Goal: Complete application form

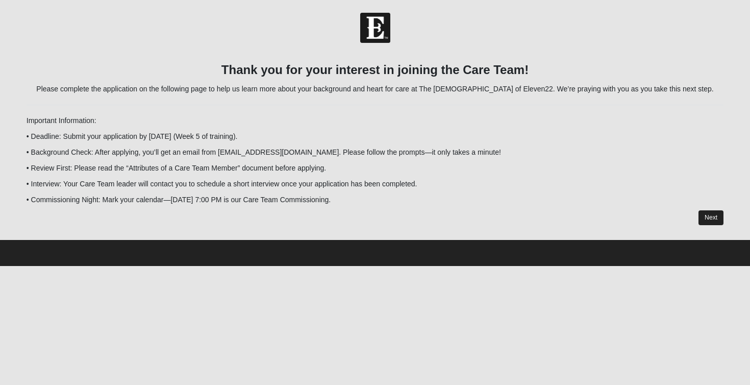
click at [711, 217] on link "Next" at bounding box center [710, 217] width 25 height 15
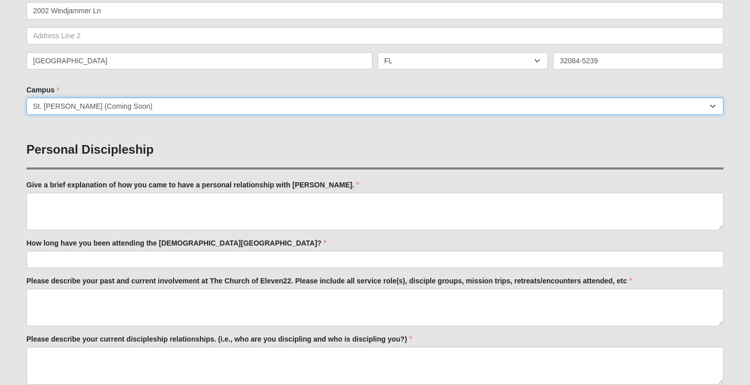
scroll to position [270, 0]
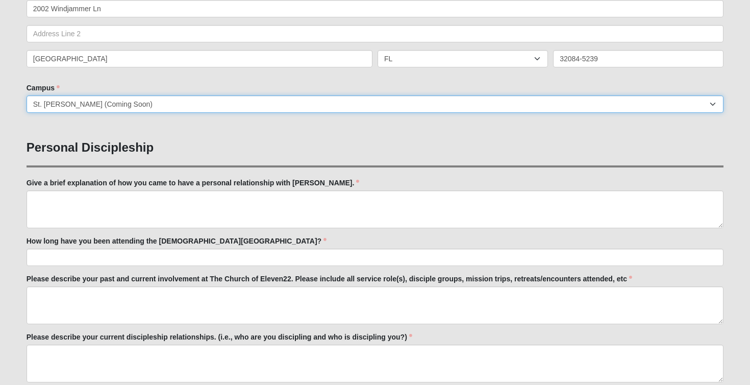
select select "10"
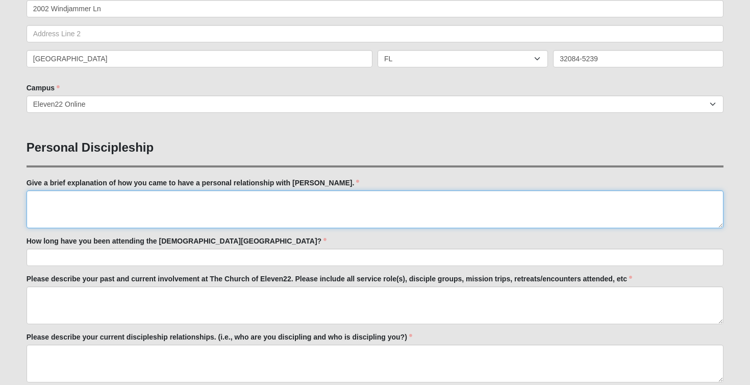
click at [236, 205] on textarea "Give a brief explanation of how you came to have a personal relationship with J…" at bounding box center [375, 209] width 697 height 38
type textarea "test"
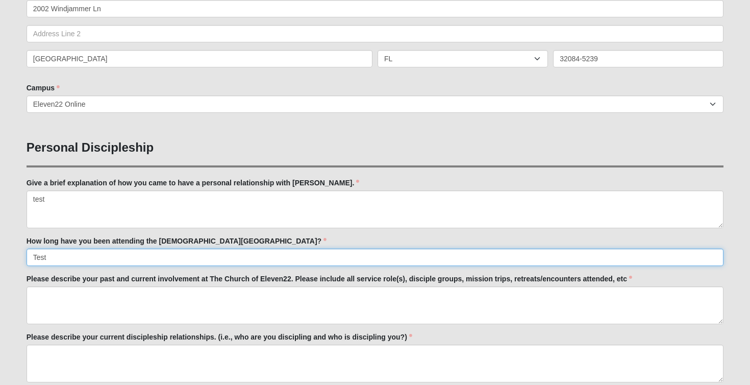
type input "Test"
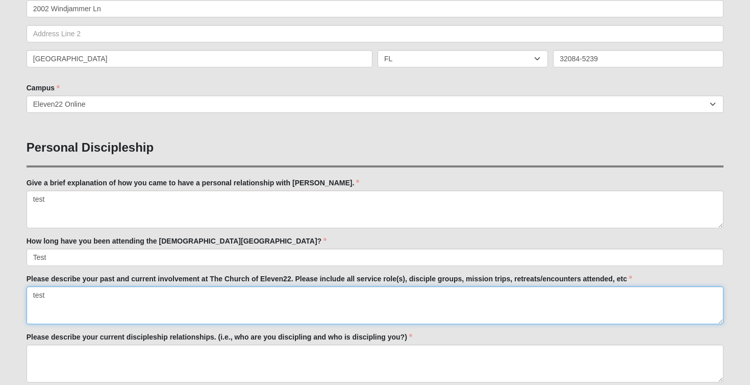
type textarea "test"
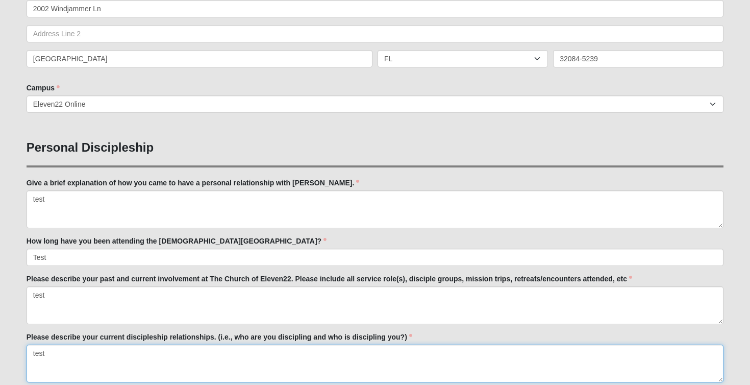
type textarea "test"
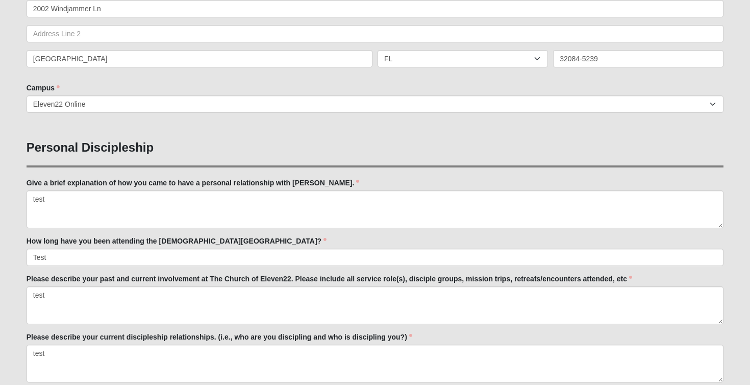
scroll to position [488, 0]
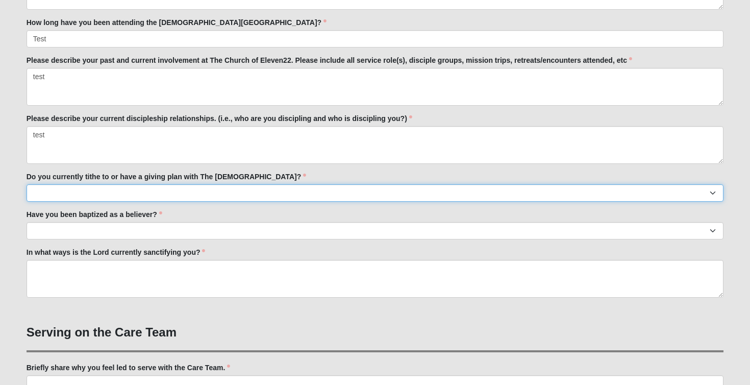
select select "True"
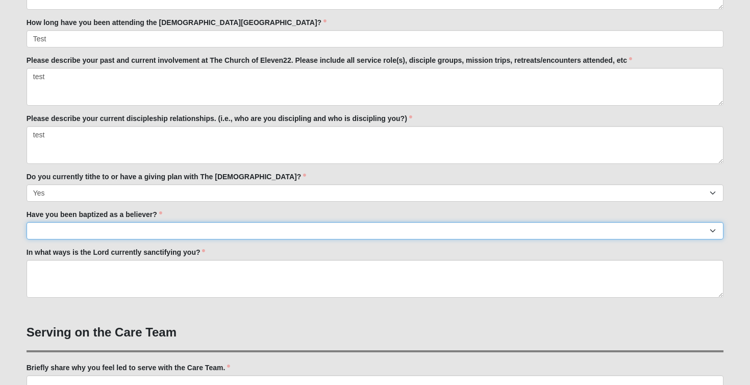
select select "True"
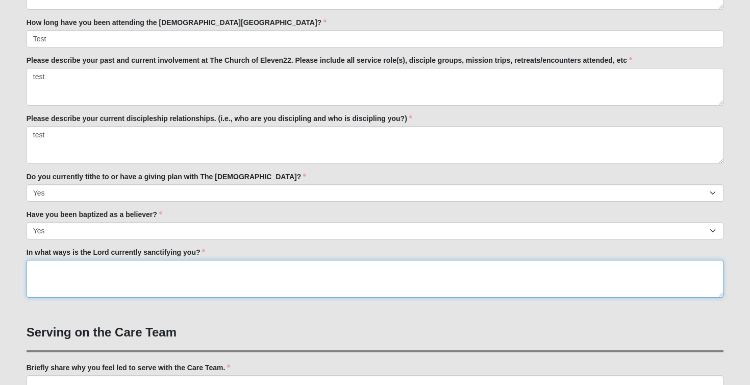
click at [176, 277] on textarea "In what ways is the Lord currently sanctifying you?" at bounding box center [375, 279] width 697 height 38
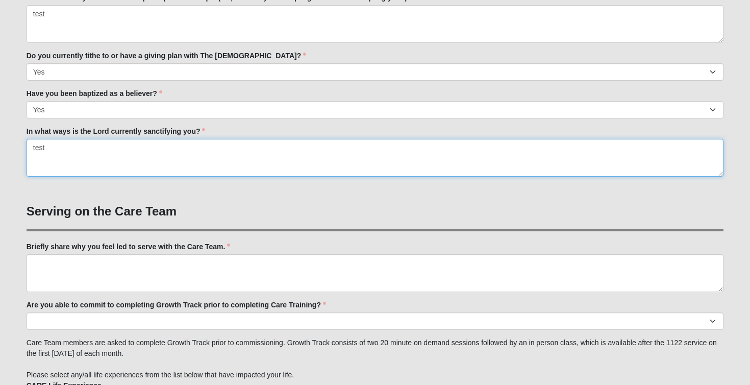
scroll to position [613, 0]
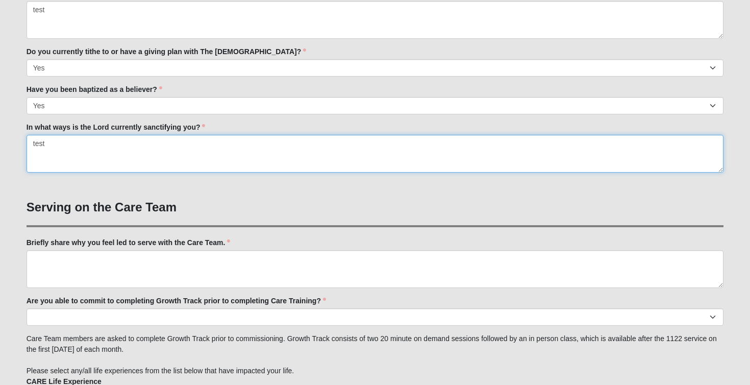
type textarea "test"
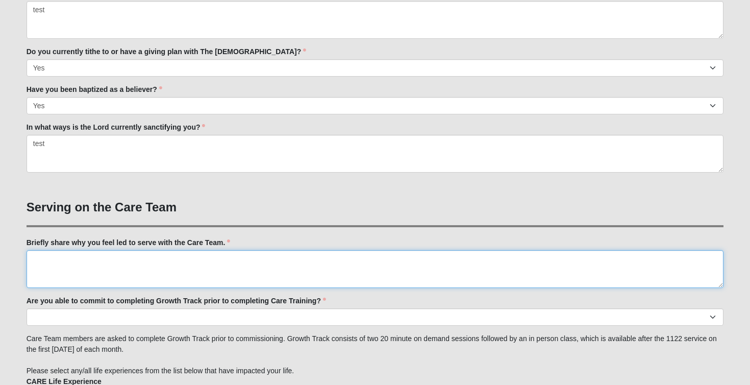
click at [160, 265] on textarea "Briefly share why you feel led to serve with the Care Team." at bounding box center [375, 269] width 697 height 38
type textarea "test"
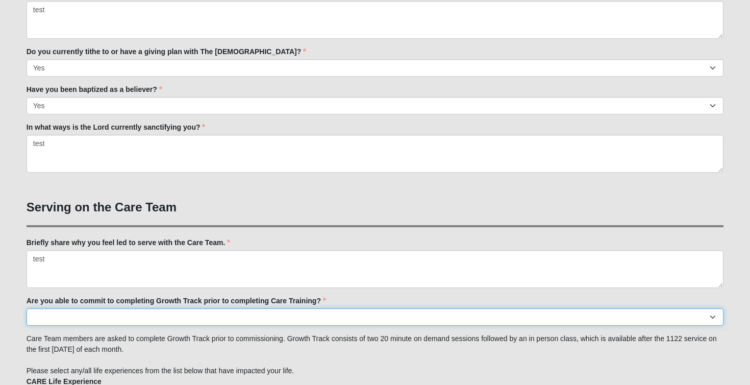
select select "Yes"
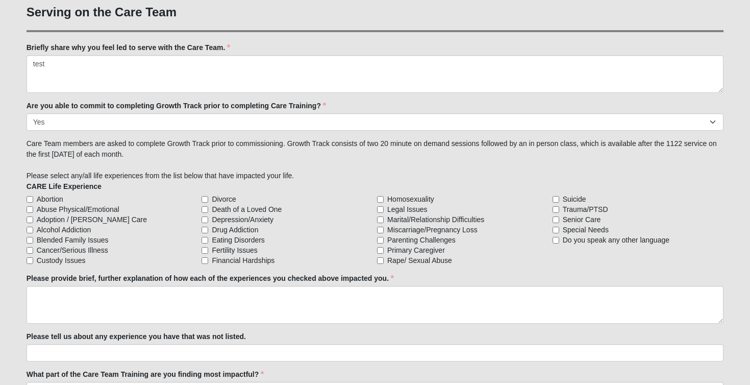
scroll to position [808, 0]
click at [555, 238] on input "Do you speak any other language" at bounding box center [555, 239] width 7 height 7
checkbox input "true"
click at [555, 227] on input "Special Needs" at bounding box center [555, 229] width 7 height 7
checkbox input "true"
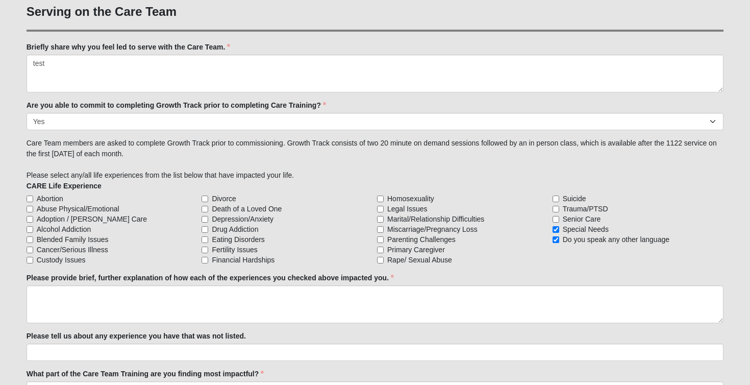
click at [555, 216] on input "Senior Care" at bounding box center [555, 219] width 7 height 7
checkbox input "true"
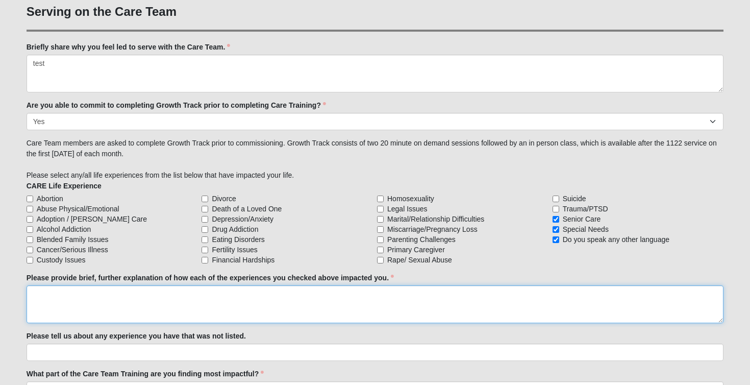
click at [189, 299] on textarea "Please provide brief, further explanation of how each of the experiences you ch…" at bounding box center [375, 304] width 697 height 38
type textarea "test"
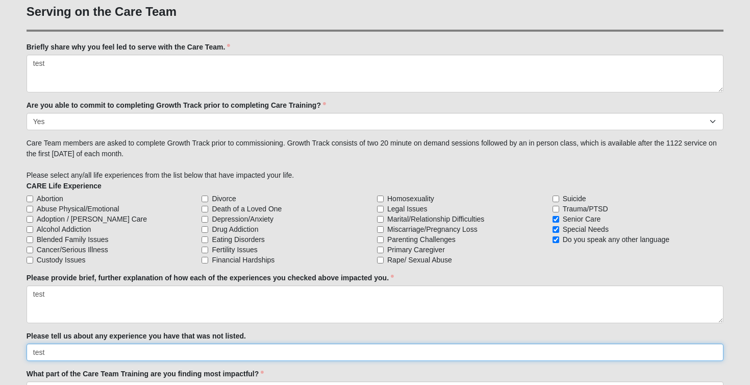
type input "test"
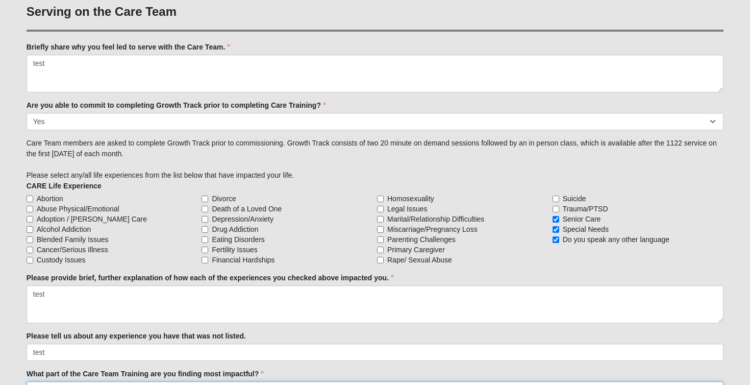
scroll to position [1005, 0]
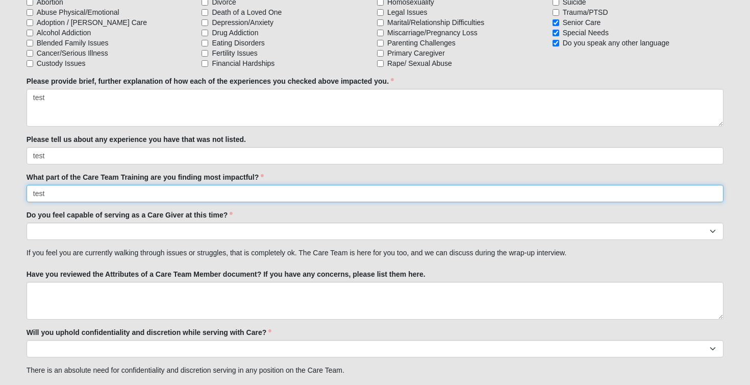
type input "test"
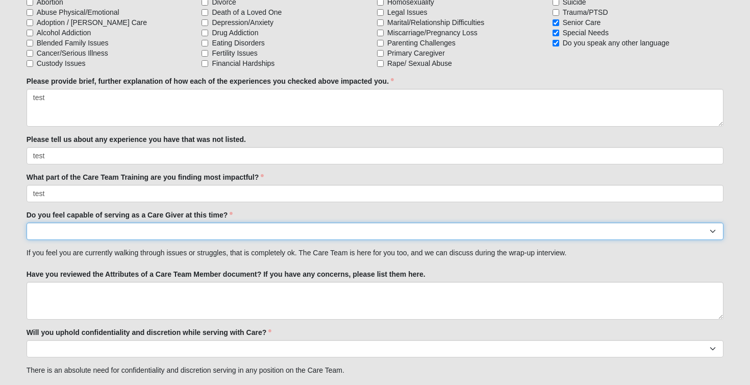
select select "True"
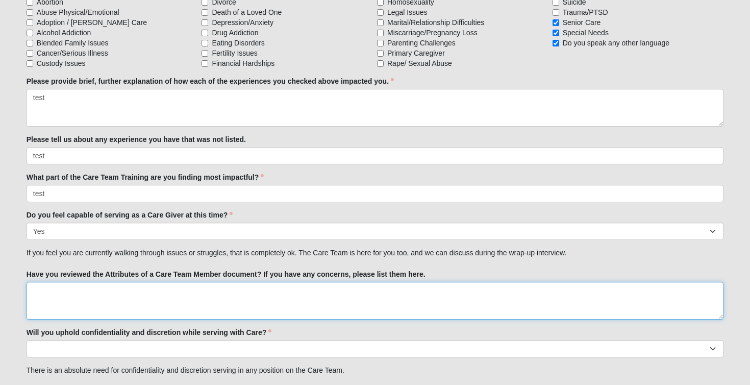
click at [171, 291] on textarea "Have you reviewed the Attributes of a Care Team Member document? If you have an…" at bounding box center [375, 301] width 697 height 38
type textarea "test"
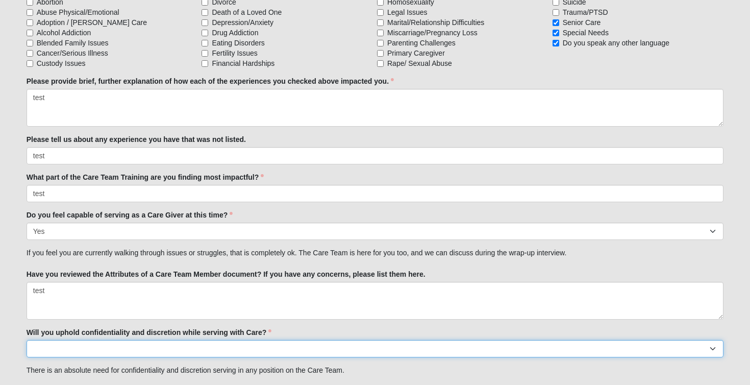
select select "True"
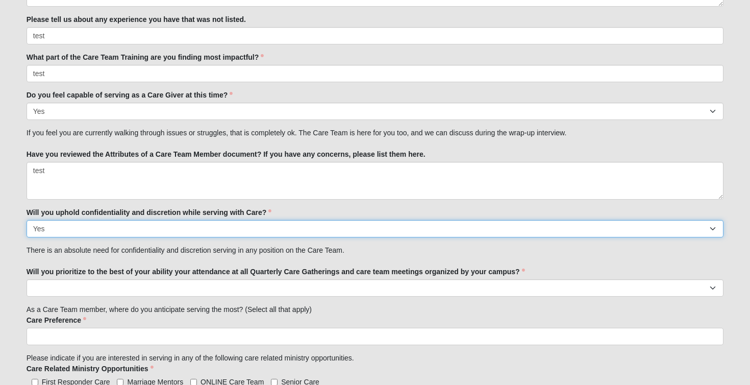
scroll to position [1128, 0]
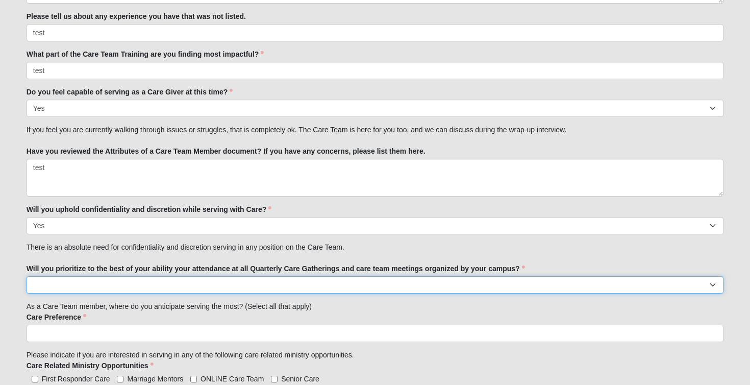
select select "True"
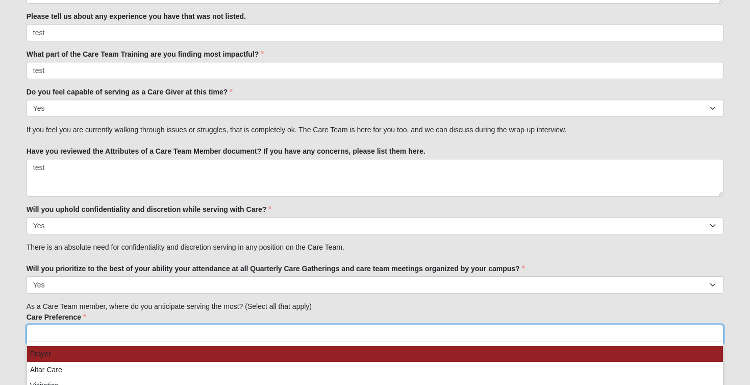
click at [126, 336] on ul at bounding box center [375, 332] width 697 height 17
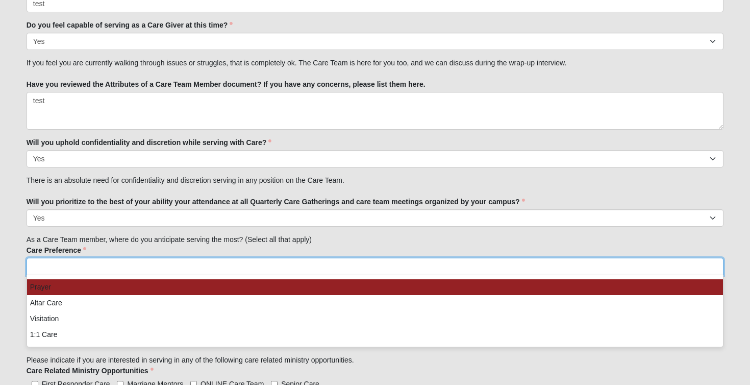
scroll to position [1209, 0]
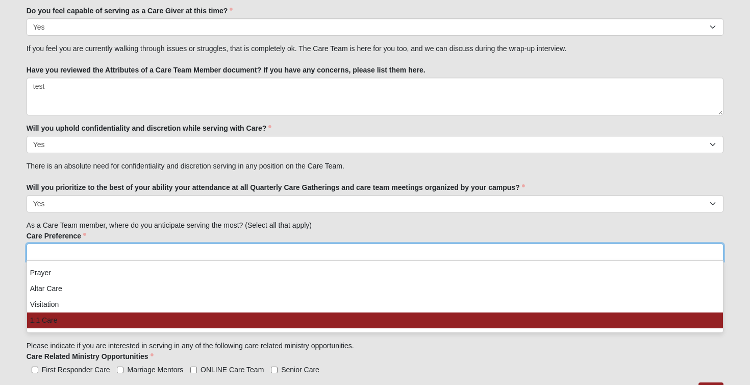
click at [87, 323] on li "1:1 Care" at bounding box center [375, 320] width 696 height 16
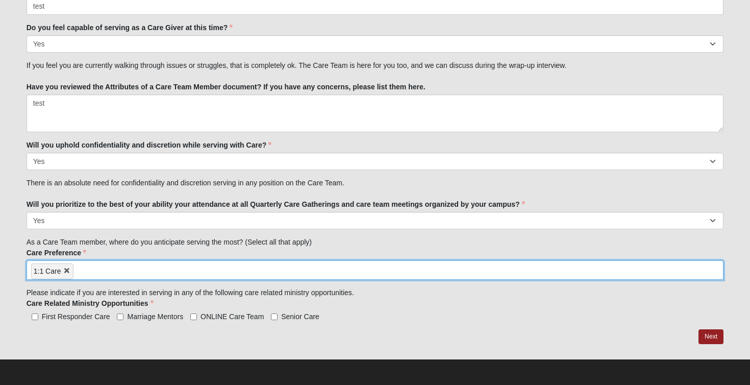
scroll to position [1191, 0]
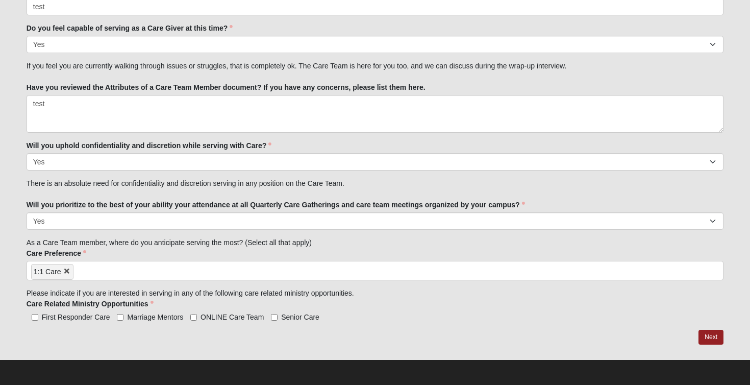
click at [117, 318] on input "Marriage Mentors" at bounding box center [120, 317] width 7 height 7
checkbox input "true"
click at [193, 316] on input "ONLINE Care Team" at bounding box center [193, 317] width 7 height 7
checkbox input "true"
click at [119, 315] on input "Marriage Mentors" at bounding box center [120, 317] width 7 height 7
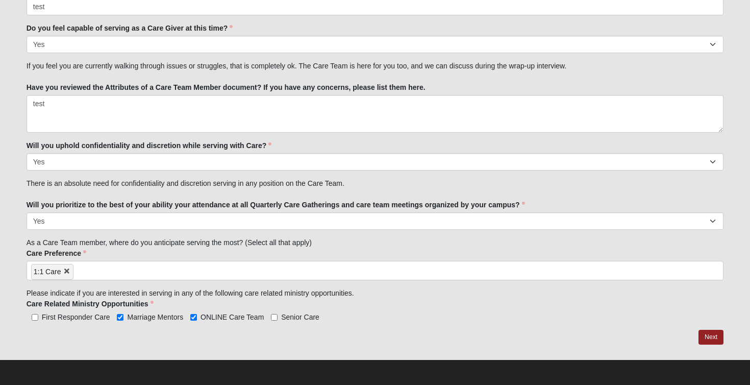
checkbox input "false"
click at [716, 335] on link "Next" at bounding box center [710, 336] width 25 height 15
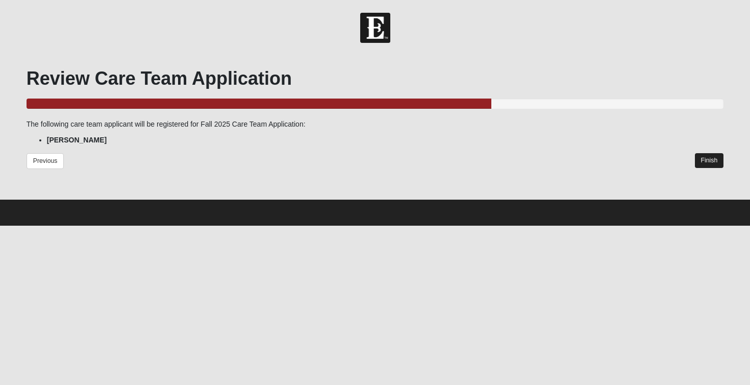
click at [708, 159] on link "Finish" at bounding box center [709, 160] width 29 height 15
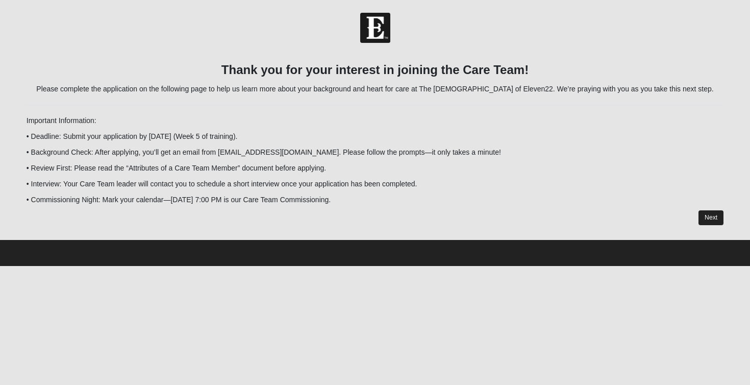
click at [713, 218] on link "Next" at bounding box center [710, 217] width 25 height 15
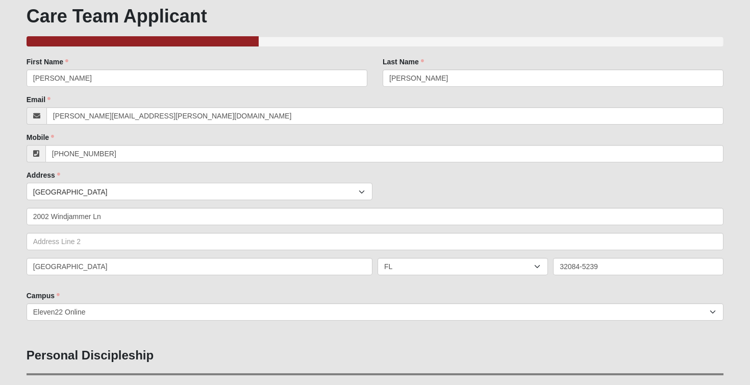
scroll to position [66, 0]
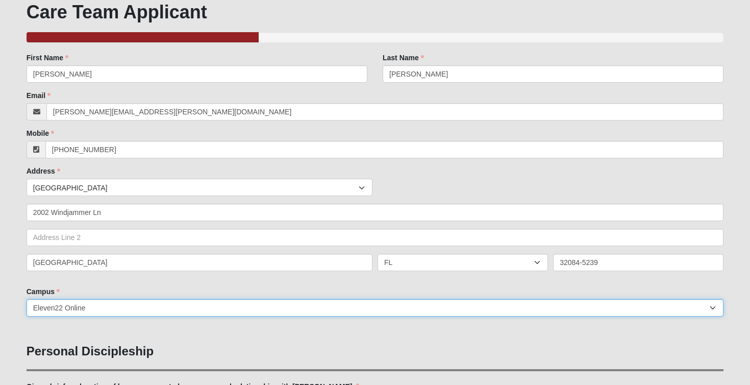
select select "19"
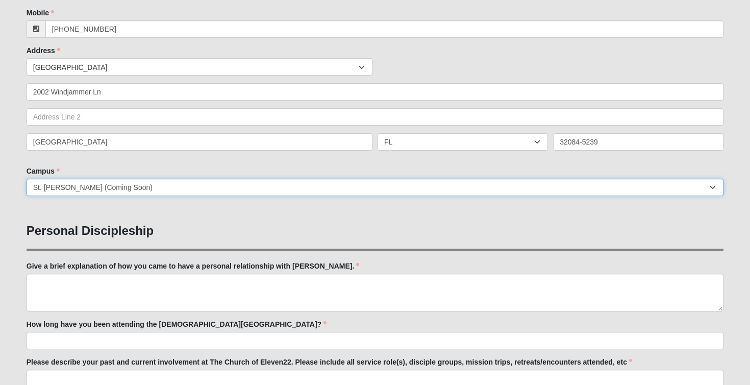
scroll to position [186, 0]
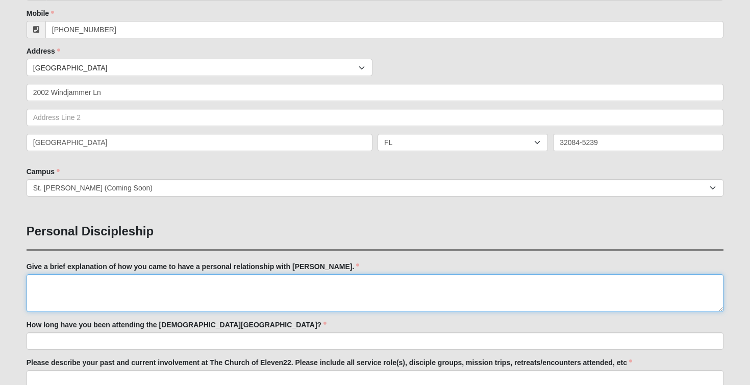
click at [227, 290] on textarea "Give a brief explanation of how you came to have a personal relationship with J…" at bounding box center [375, 293] width 697 height 38
type textarea "xx"
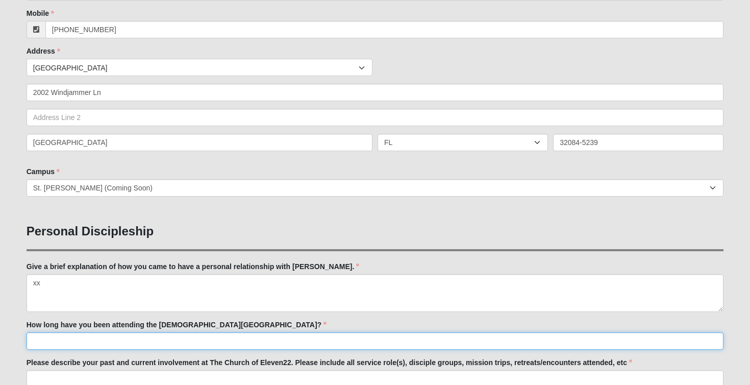
click at [220, 336] on input "How long have you been attending the Church of Eleven22?" at bounding box center [375, 340] width 697 height 17
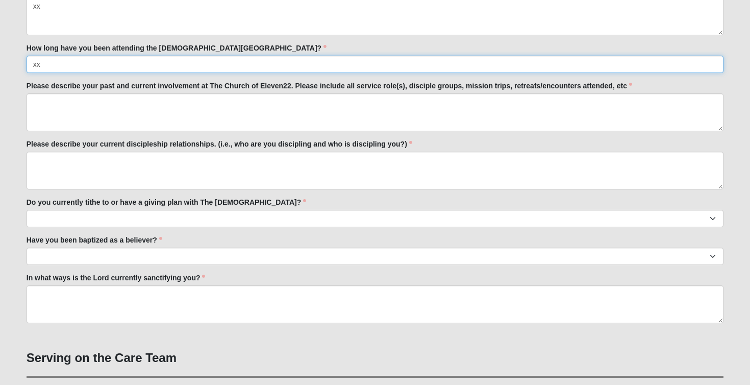
scroll to position [458, 0]
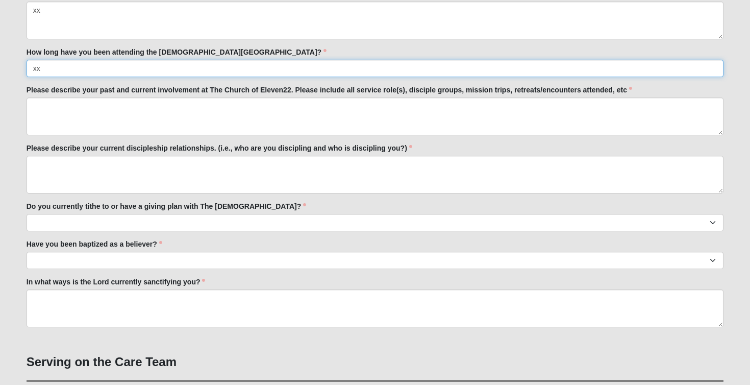
type input "xx"
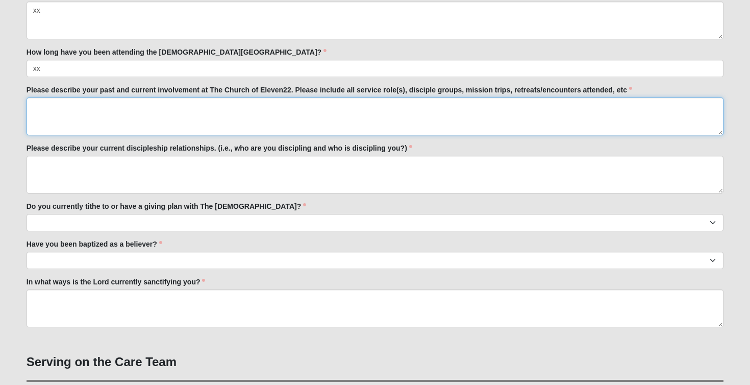
click at [273, 112] on textarea "Please describe your past and current involvement at The Church of Eleven22. Pl…" at bounding box center [375, 116] width 697 height 38
type textarea "xx"
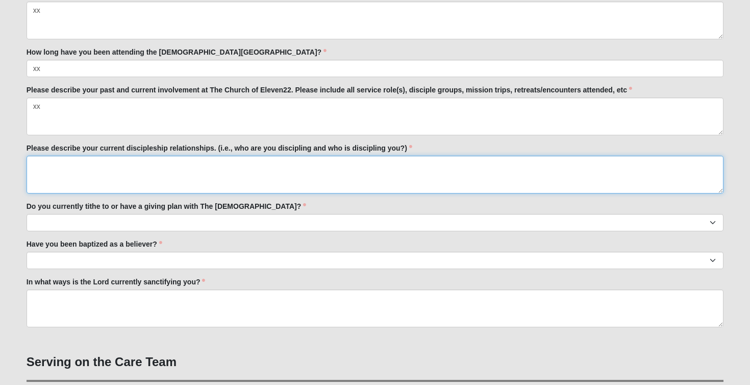
click at [155, 167] on textarea "Please describe your current discipleship relationships. (i.e., who are you dis…" at bounding box center [375, 175] width 697 height 38
type textarea "xx"
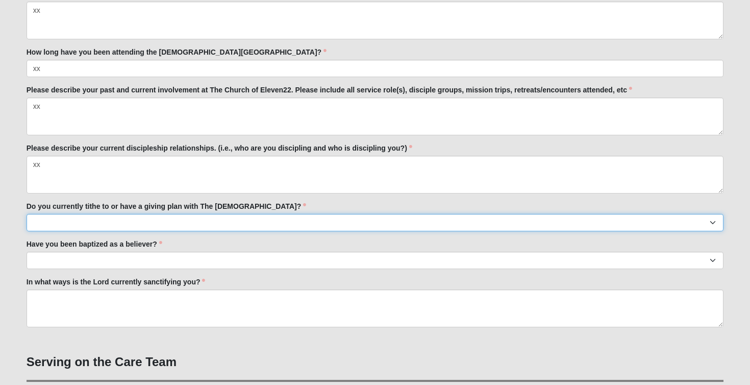
select select "True"
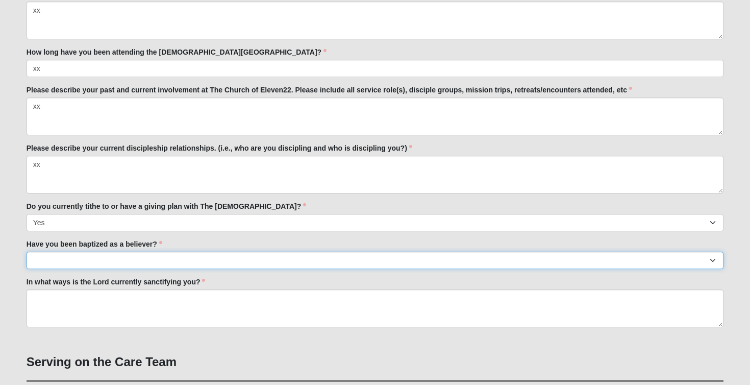
select select "True"
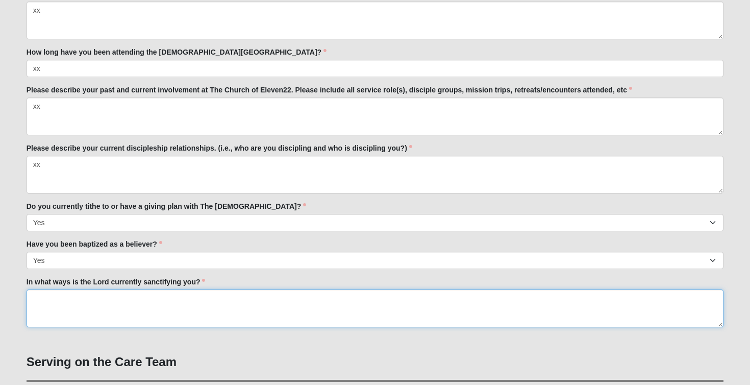
click at [74, 295] on textarea "In what ways is the Lord currently sanctifying you?" at bounding box center [375, 308] width 697 height 38
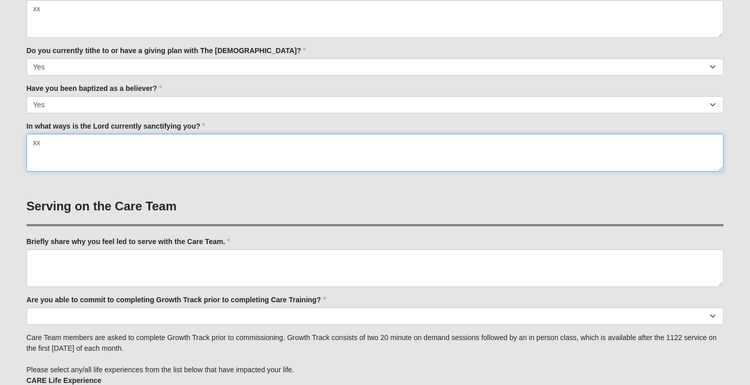
scroll to position [617, 0]
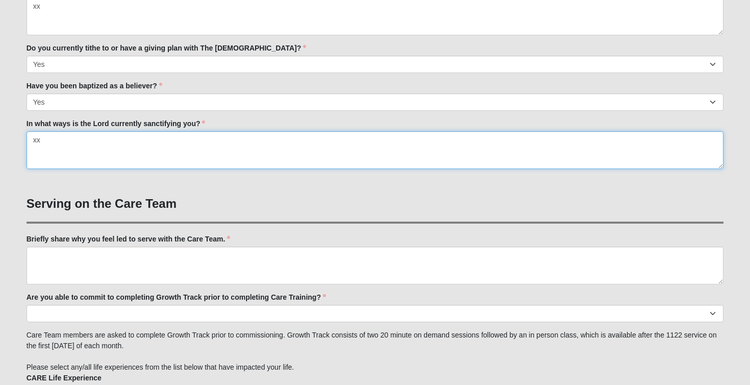
type textarea "xx"
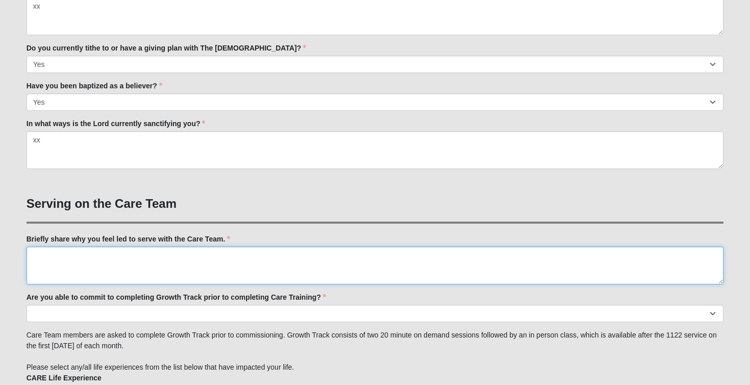
click at [92, 250] on textarea "Briefly share why you feel led to serve with the Care Team." at bounding box center [375, 265] width 697 height 38
type textarea "xx"
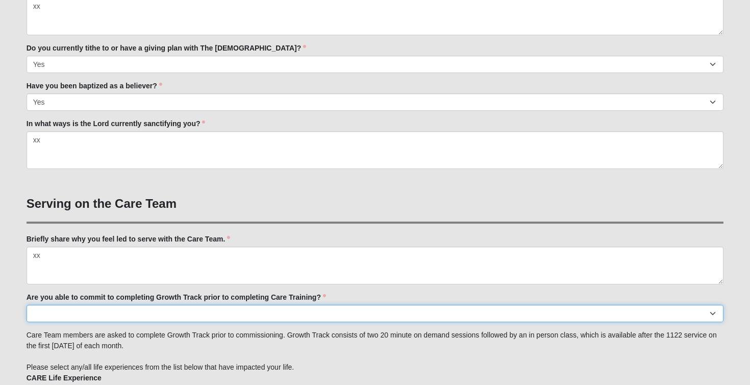
select select "Yes"
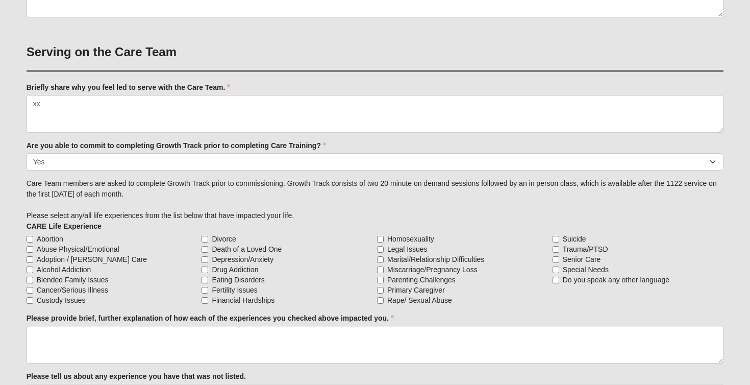
scroll to position [770, 0]
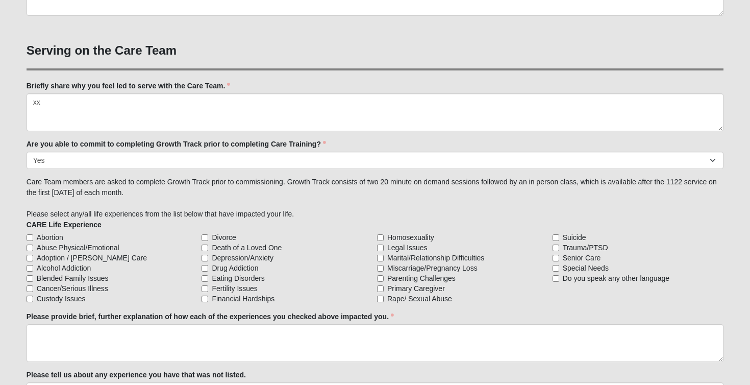
click at [32, 287] on input "Cancer/Serious Illness" at bounding box center [30, 288] width 7 height 7
checkbox input "true"
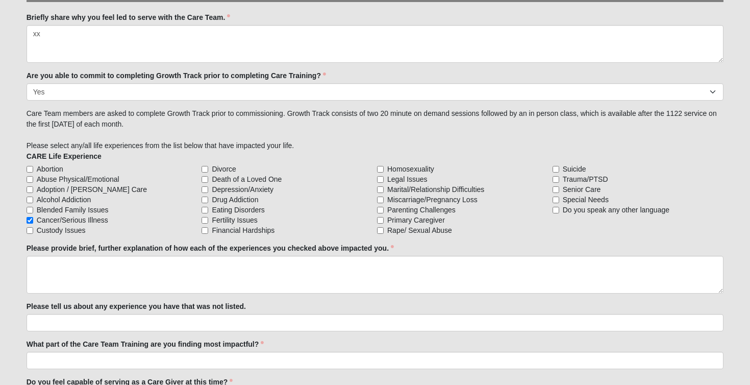
scroll to position [848, 0]
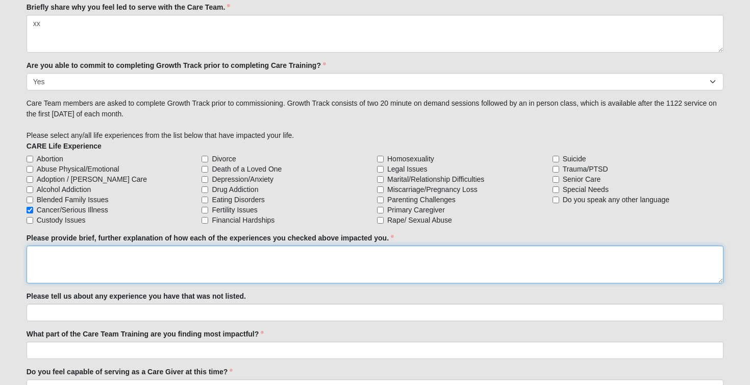
click at [103, 262] on textarea "Please provide brief, further explanation of how each of the experiences you ch…" at bounding box center [375, 264] width 697 height 38
type textarea "xx"
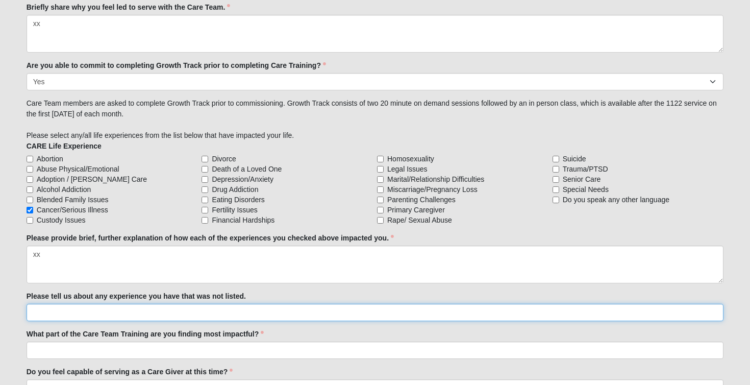
click at [109, 307] on input "Please tell us about any experience you have that was not listed." at bounding box center [375, 311] width 697 height 17
type input "c"
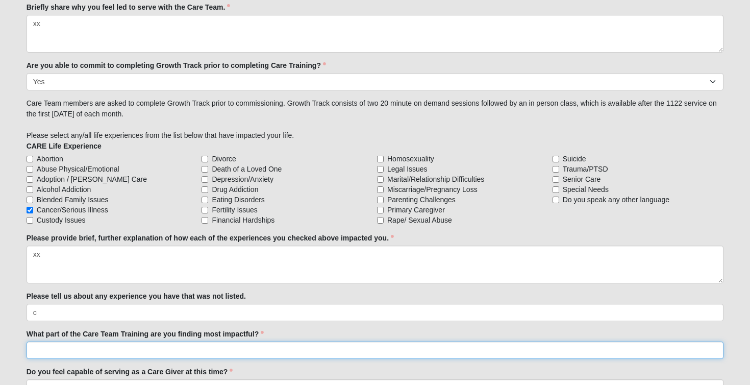
click at [98, 348] on input "What part of the Care Team Training are you finding most impactful?" at bounding box center [375, 349] width 697 height 17
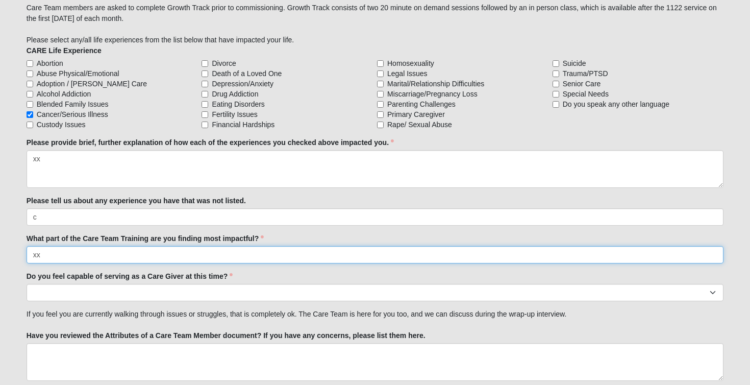
scroll to position [953, 0]
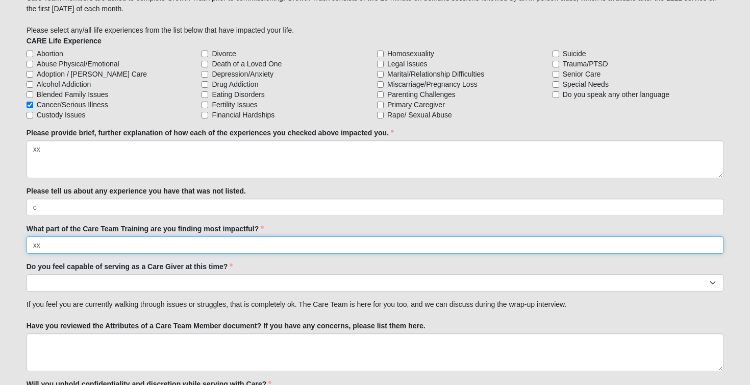
type input "xx"
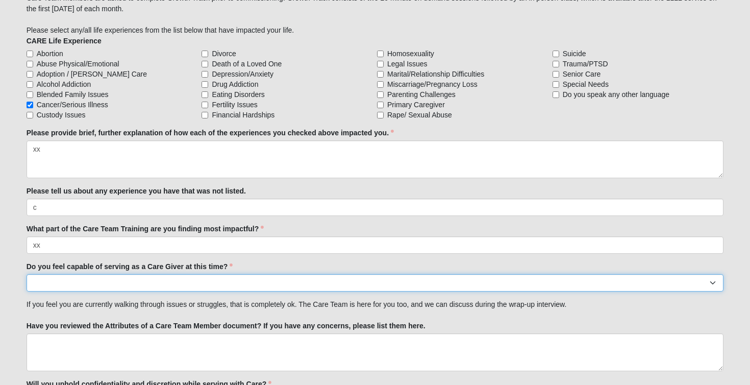
select select "True"
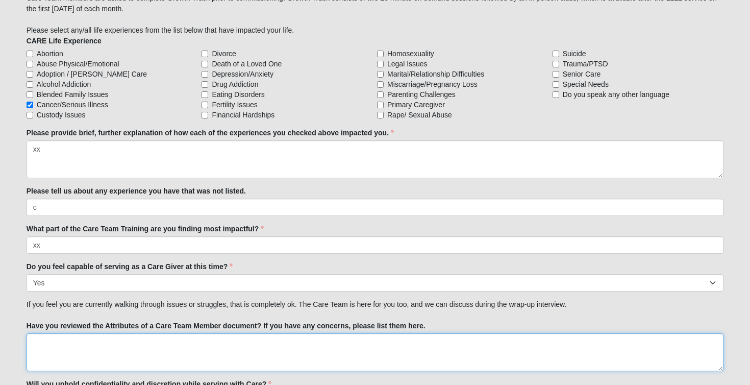
click at [93, 342] on textarea "Have you reviewed the Attributes of a Care Team Member document? If you have an…" at bounding box center [375, 352] width 697 height 38
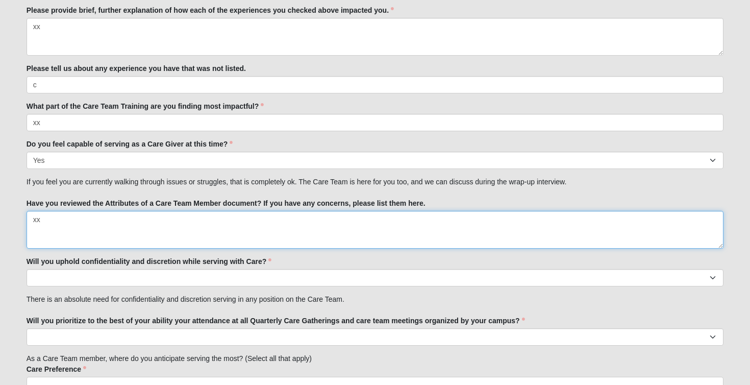
scroll to position [1091, 0]
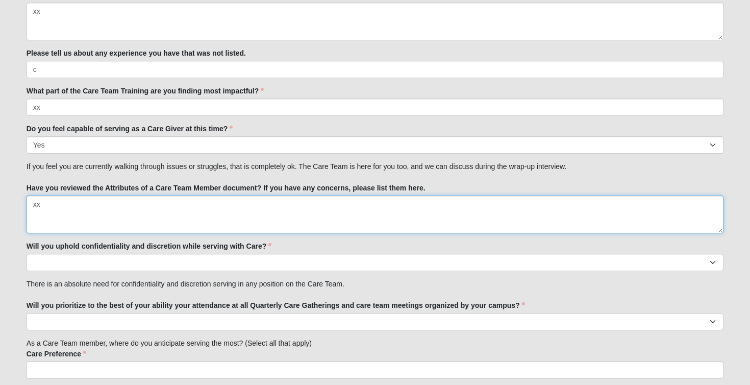
type textarea "xx"
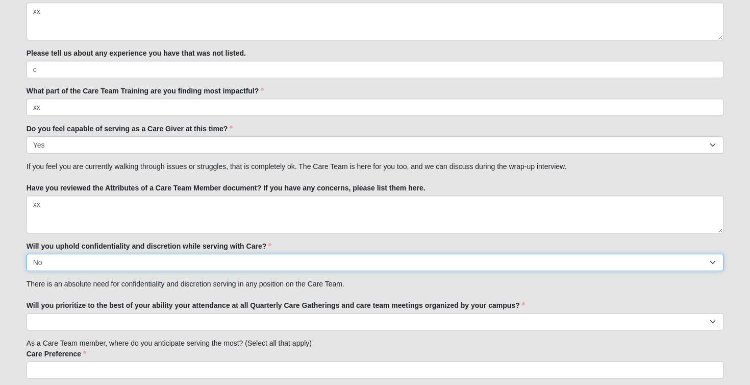
select select "True"
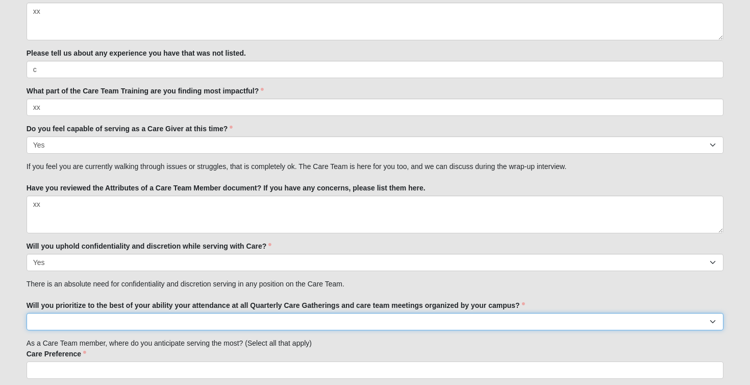
select select "True"
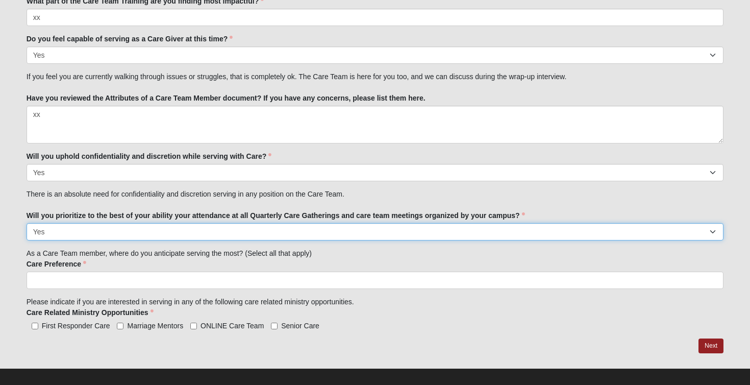
scroll to position [1182, 0]
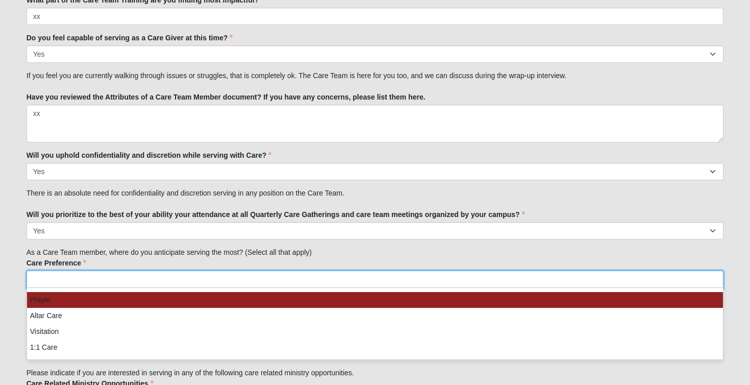
click at [84, 279] on input "search" at bounding box center [70, 279] width 87 height 16
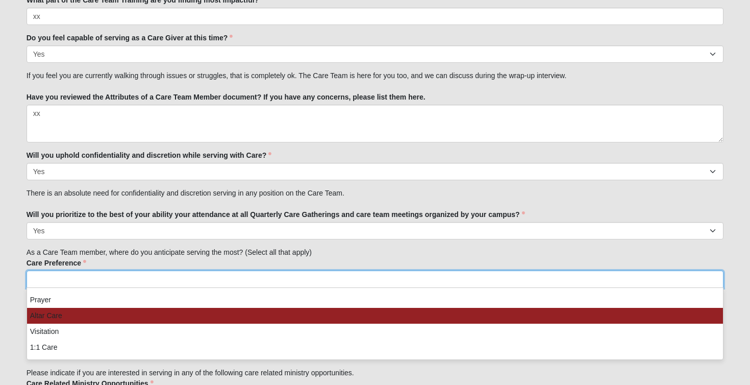
click at [72, 315] on li "Altar Care" at bounding box center [375, 316] width 696 height 16
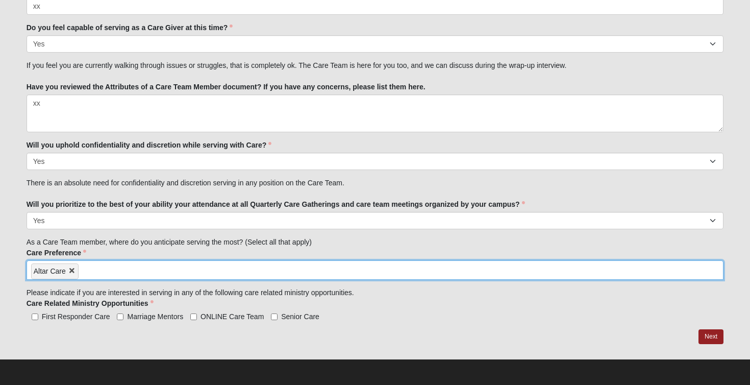
scroll to position [1191, 0]
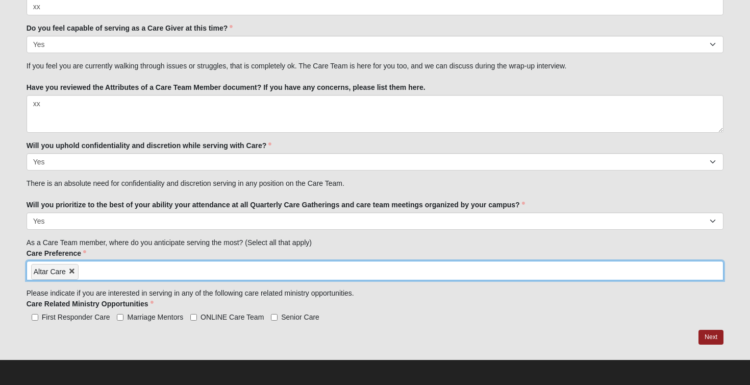
click at [194, 317] on input "ONLINE Care Team" at bounding box center [193, 317] width 7 height 7
checkbox input "true"
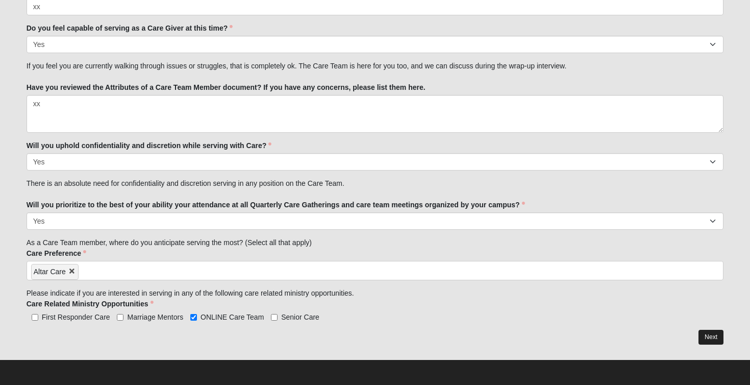
click at [710, 337] on link "Next" at bounding box center [710, 336] width 25 height 15
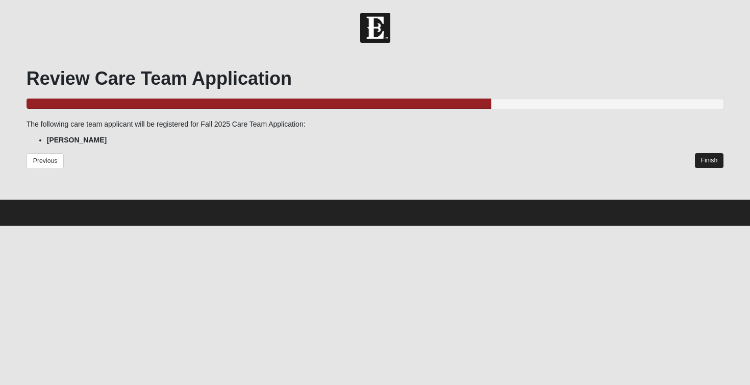
click at [708, 159] on link "Finish" at bounding box center [709, 160] width 29 height 15
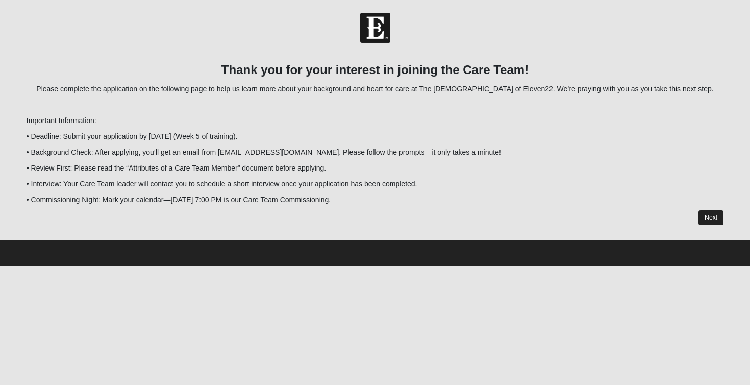
click at [708, 217] on link "Next" at bounding box center [710, 217] width 25 height 15
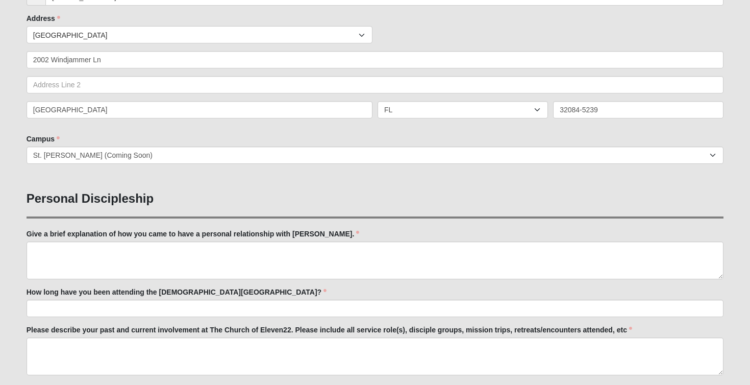
scroll to position [224, 0]
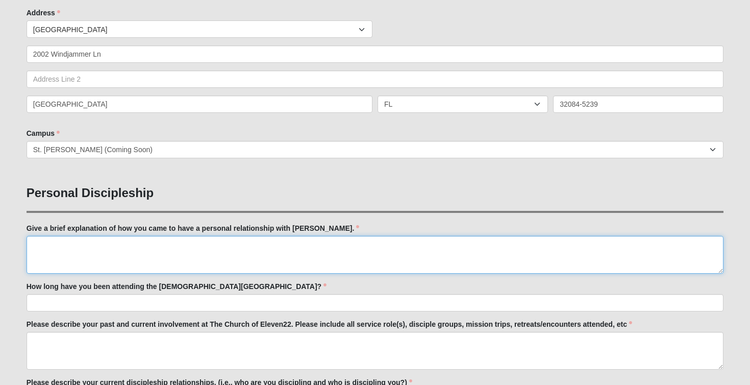
click at [184, 247] on textarea "Give a brief explanation of how you came to have a personal relationship with J…" at bounding box center [375, 255] width 697 height 38
type textarea "xx"
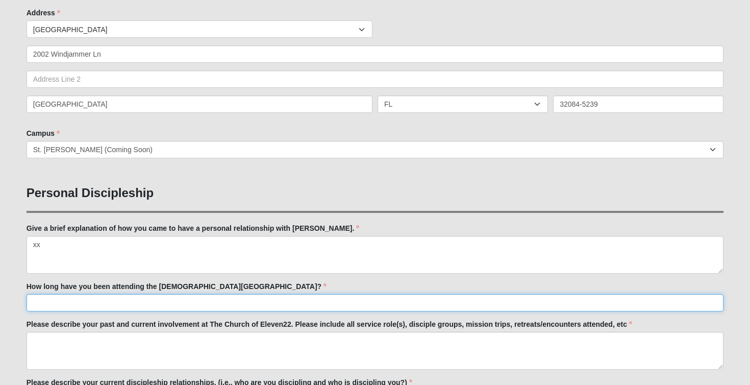
click at [144, 303] on input "How long have you been attending the Church of Eleven22?" at bounding box center [375, 302] width 697 height 17
type input "xx"
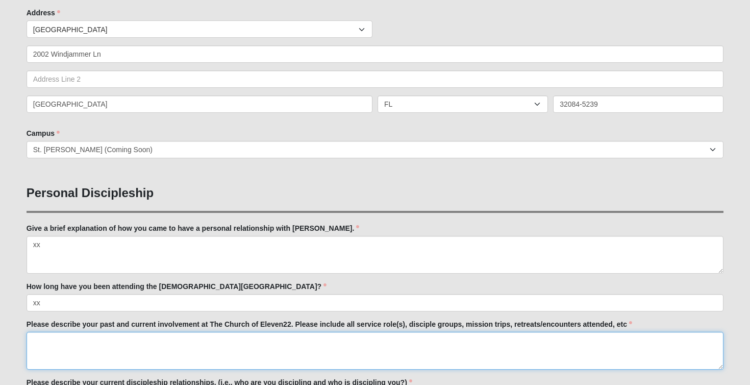
click at [124, 340] on textarea "Please describe your past and current involvement at The Church of Eleven22. Pl…" at bounding box center [375, 350] width 697 height 38
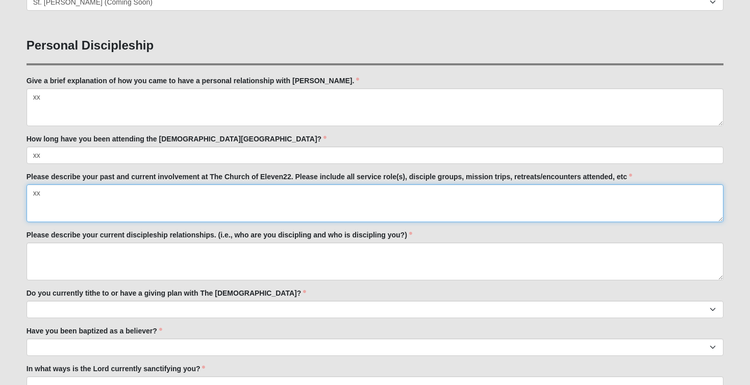
scroll to position [379, 0]
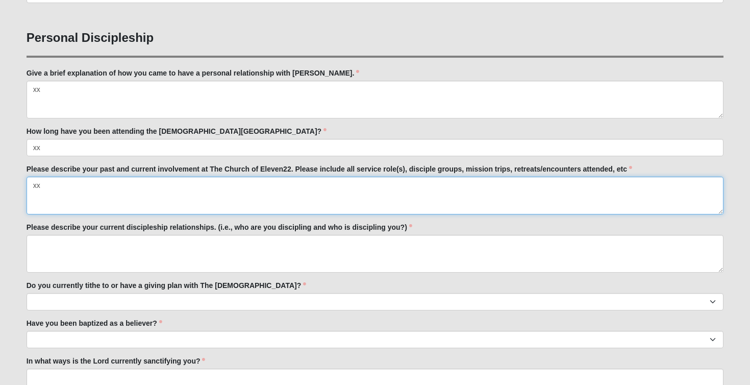
type textarea "xx"
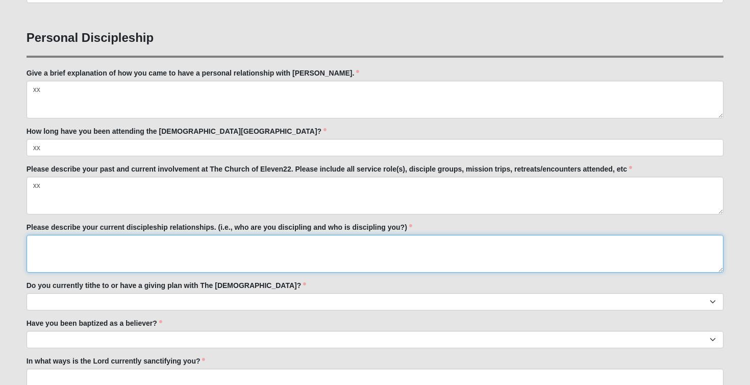
click at [114, 244] on textarea "Please describe your current discipleship relationships. (i.e., who are you dis…" at bounding box center [375, 254] width 697 height 38
type textarea "xx"
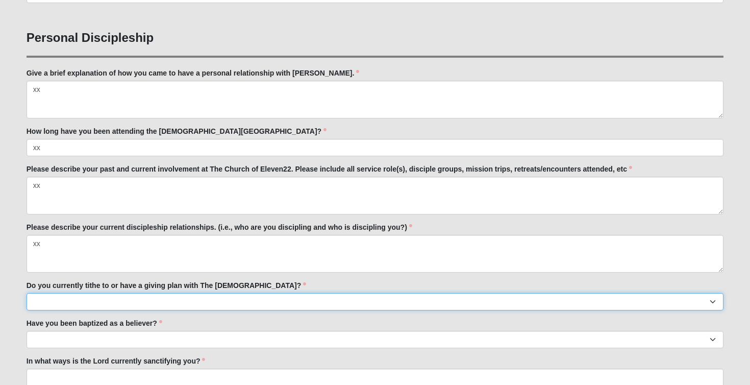
select select "True"
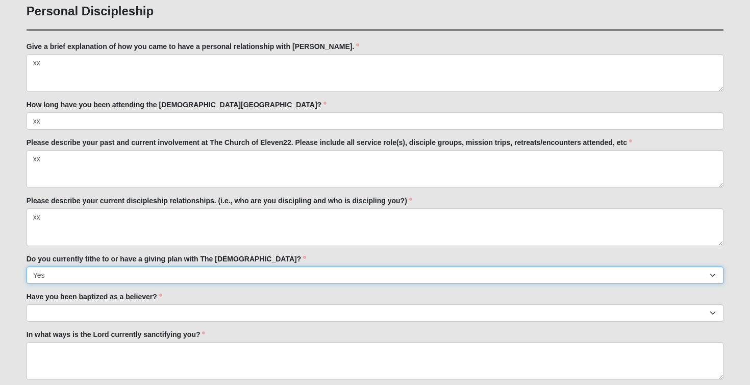
scroll to position [406, 0]
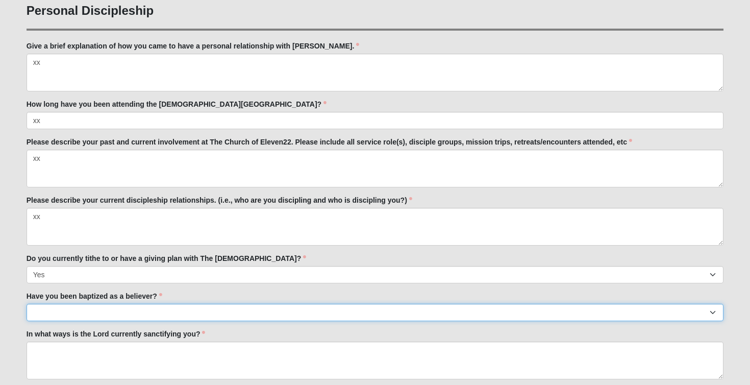
select select "True"
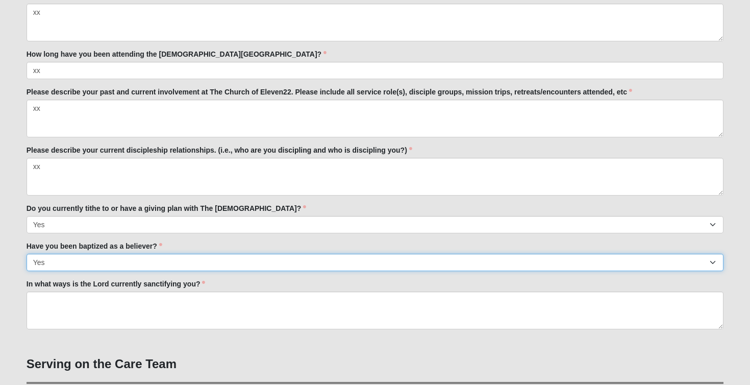
scroll to position [457, 0]
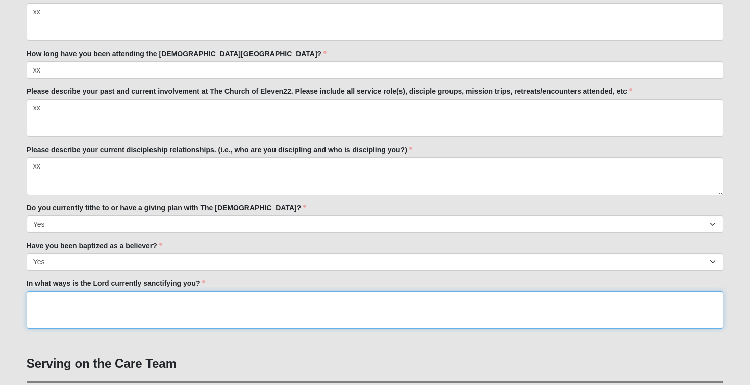
click at [104, 304] on textarea "In what ways is the Lord currently sanctifying you?" at bounding box center [375, 310] width 697 height 38
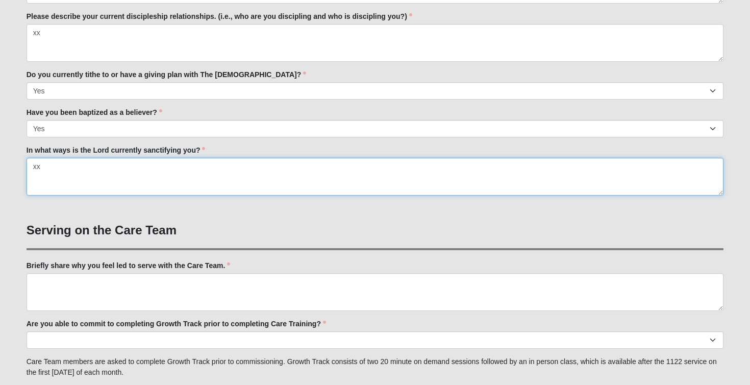
scroll to position [592, 0]
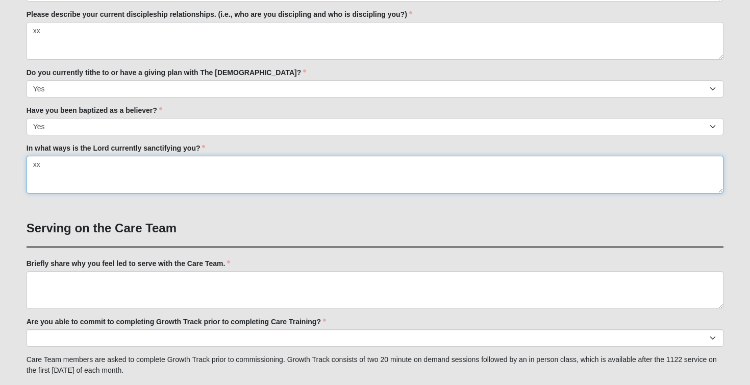
type textarea "xx"
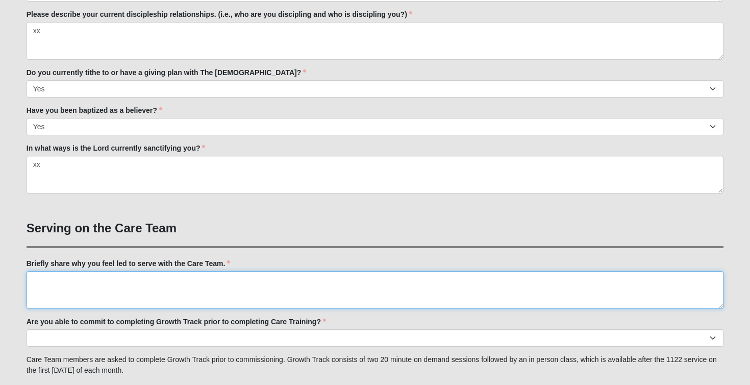
click at [71, 281] on textarea "Briefly share why you feel led to serve with the Care Team." at bounding box center [375, 290] width 697 height 38
type textarea "xx"
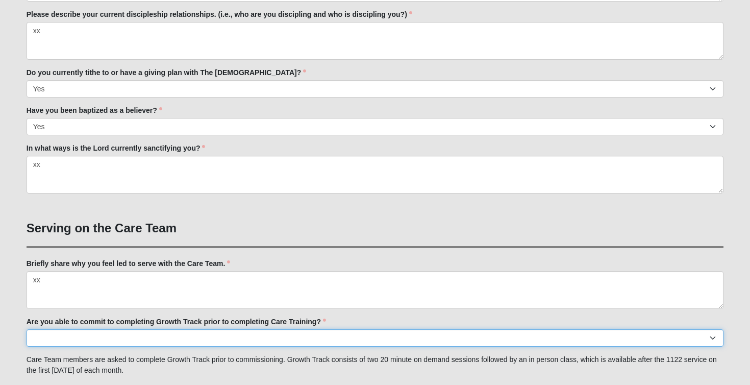
select select "Already Completed"
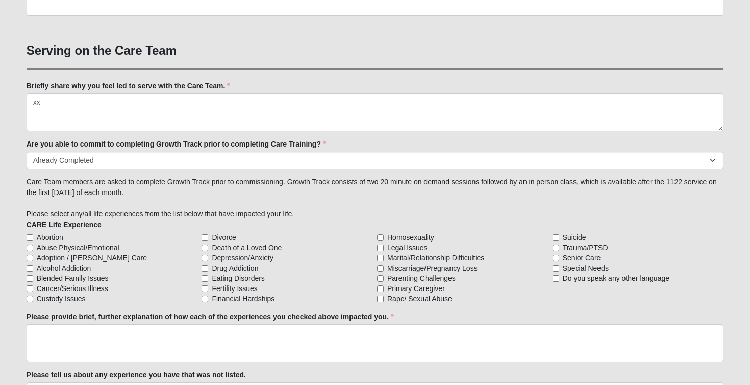
scroll to position [771, 0]
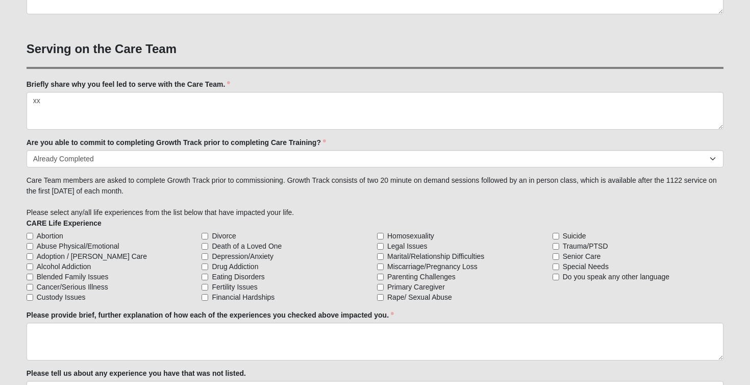
click at [30, 286] on input "Cancer/Serious Illness" at bounding box center [30, 287] width 7 height 7
checkbox input "true"
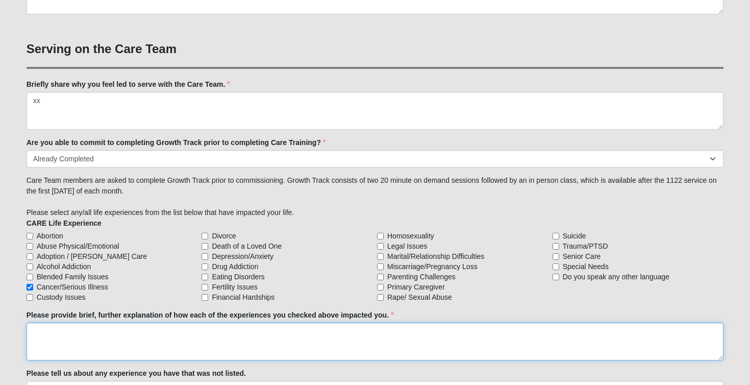
click at [49, 329] on textarea "Please provide brief, further explanation of how each of the experiences you ch…" at bounding box center [375, 341] width 697 height 38
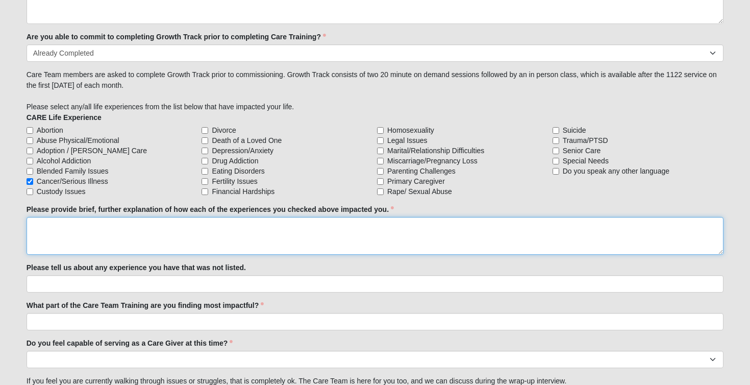
scroll to position [881, 0]
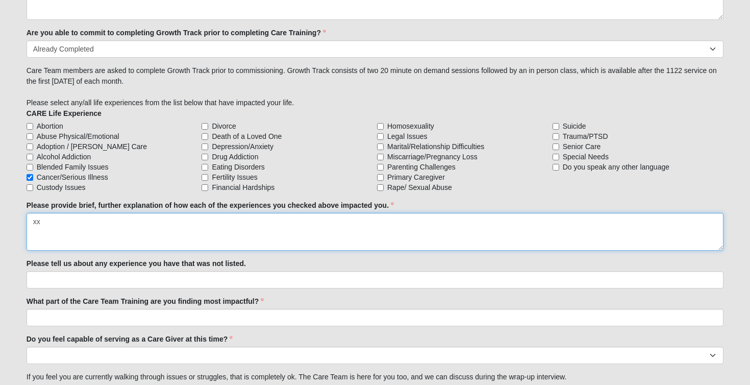
type textarea "xx"
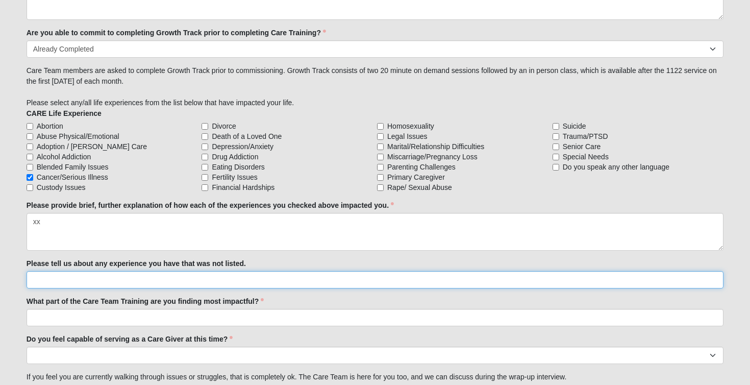
click at [73, 280] on input "Please tell us about any experience you have that was not listed." at bounding box center [375, 279] width 697 height 17
type input "xx"
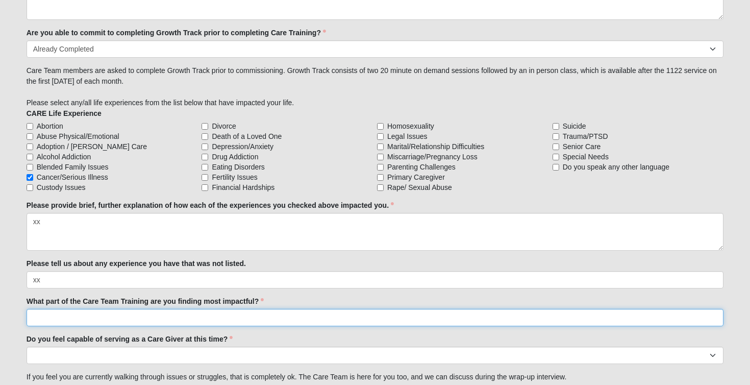
click at [64, 320] on input "What part of the Care Team Training are you finding most impactful?" at bounding box center [375, 317] width 697 height 17
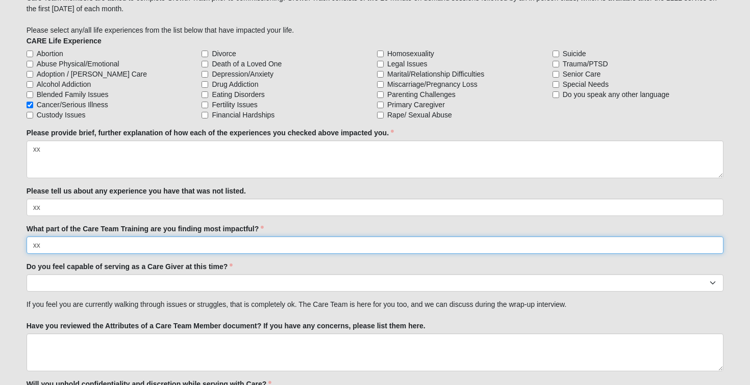
scroll to position [956, 0]
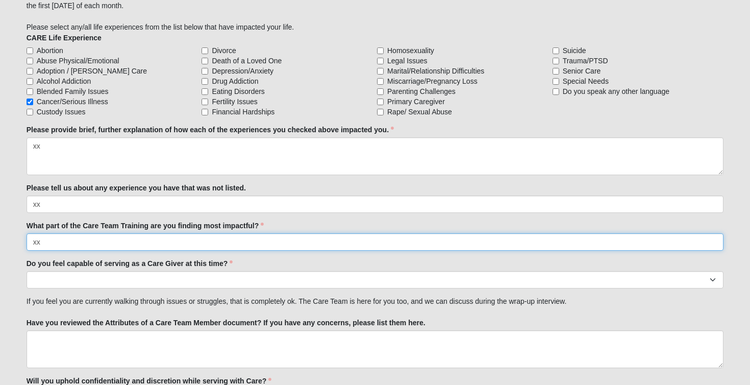
type input "xx"
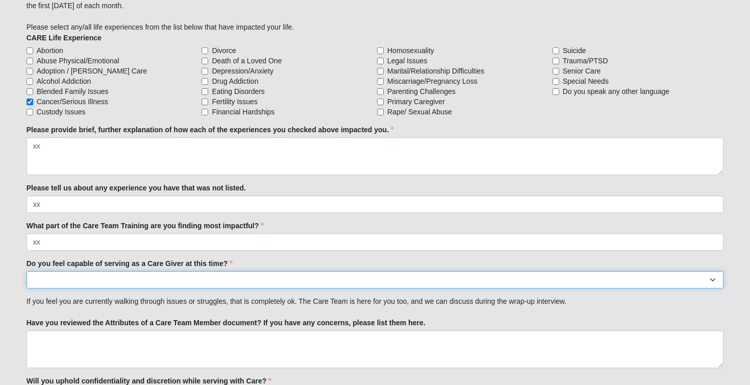
select select "True"
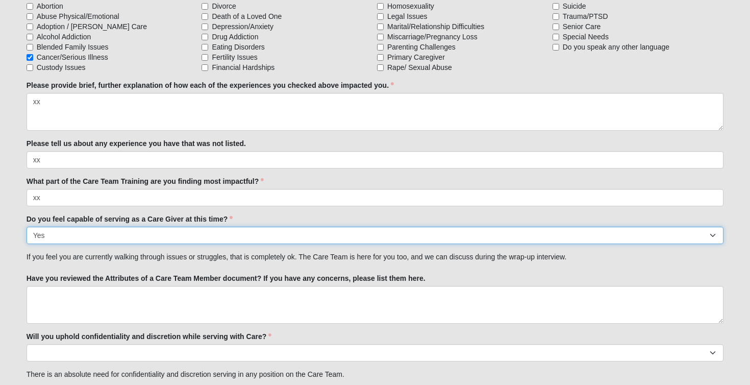
scroll to position [1006, 0]
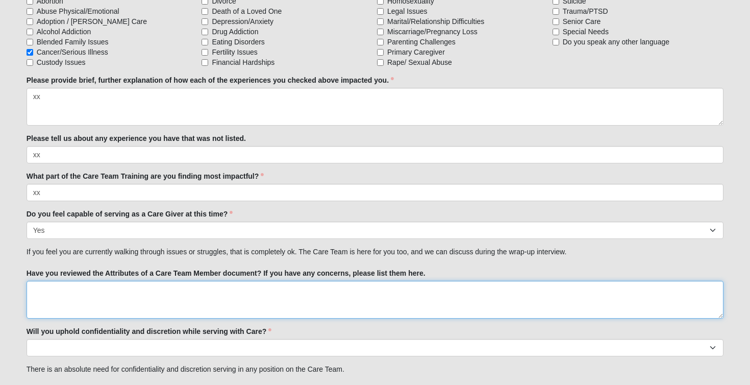
click at [65, 289] on textarea "Have you reviewed the Attributes of a Care Team Member document? If you have an…" at bounding box center [375, 299] width 697 height 38
type textarea "xx"
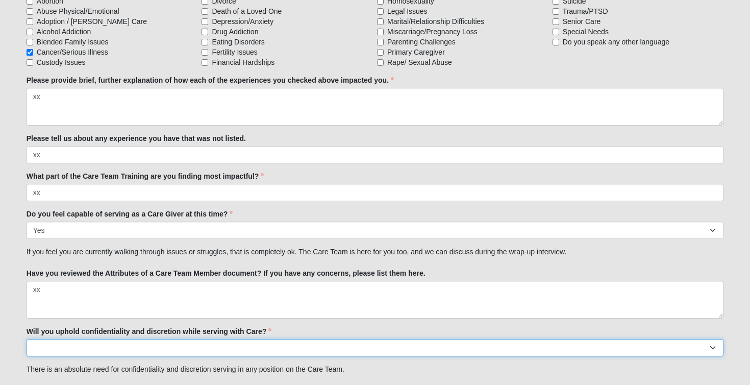
select select "True"
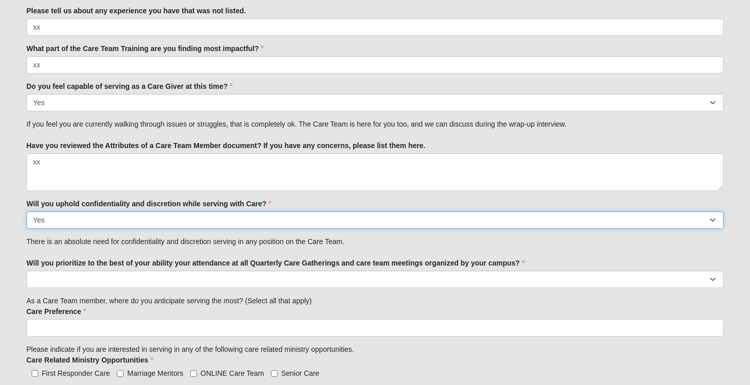
scroll to position [1147, 0]
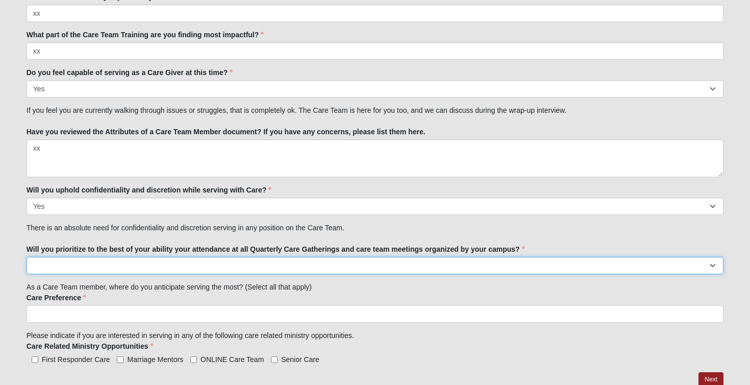
select select "True"
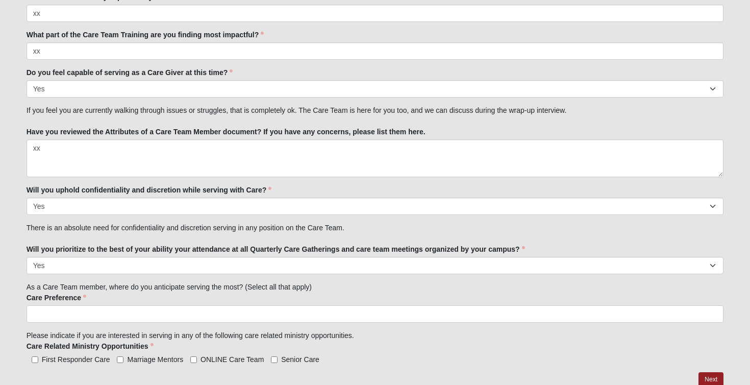
click at [61, 314] on input "search" at bounding box center [70, 313] width 87 height 16
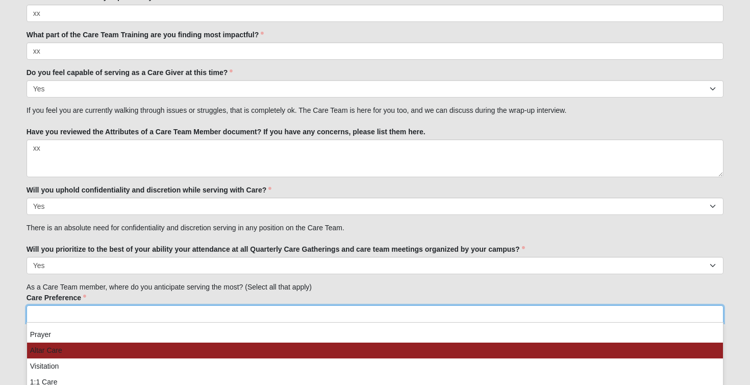
click at [61, 347] on li "Altar Care" at bounding box center [375, 350] width 696 height 16
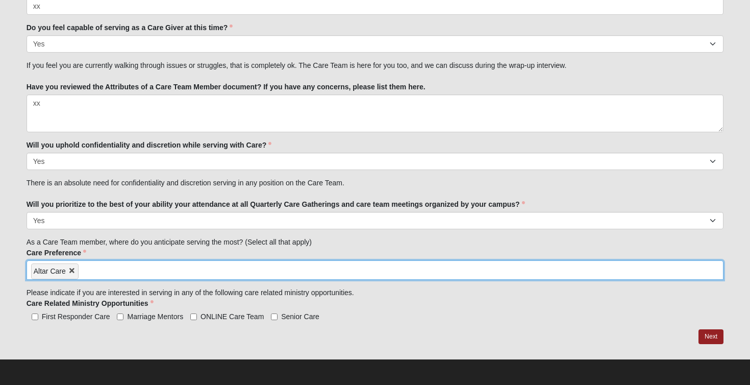
scroll to position [1191, 0]
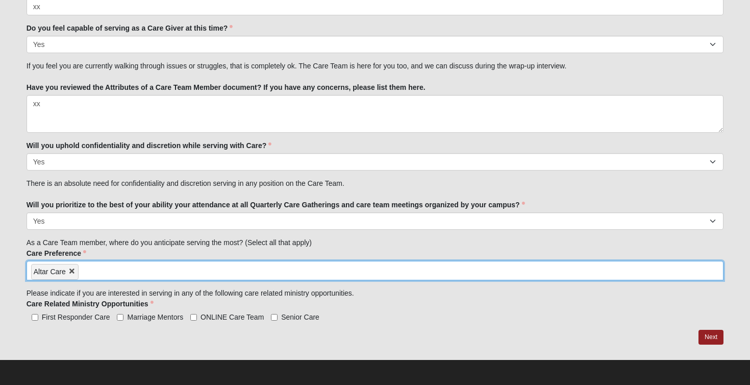
click at [194, 317] on input "ONLINE Care Team" at bounding box center [193, 317] width 7 height 7
checkbox input "true"
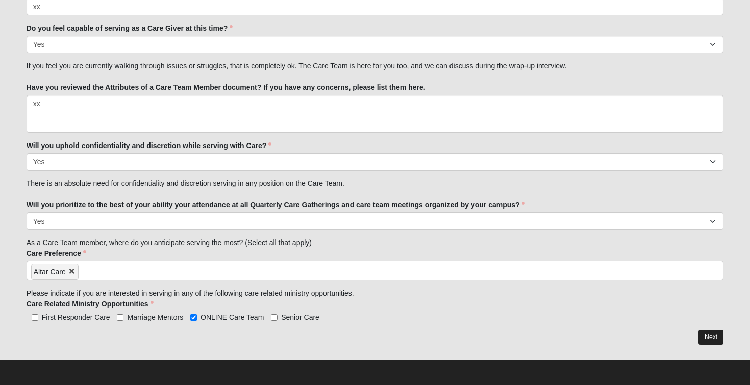
click at [716, 338] on link "Next" at bounding box center [710, 336] width 25 height 15
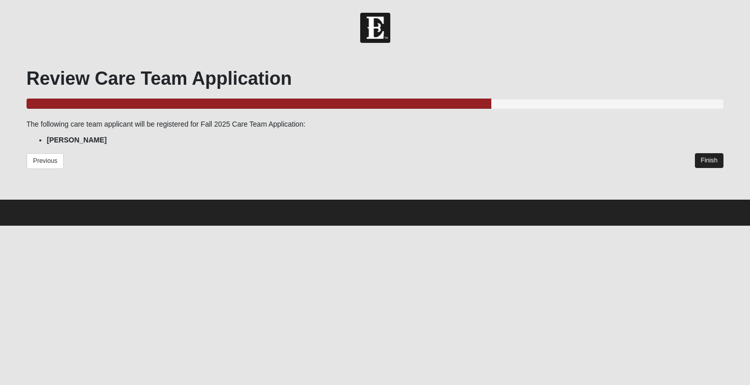
click at [704, 162] on link "Finish" at bounding box center [709, 160] width 29 height 15
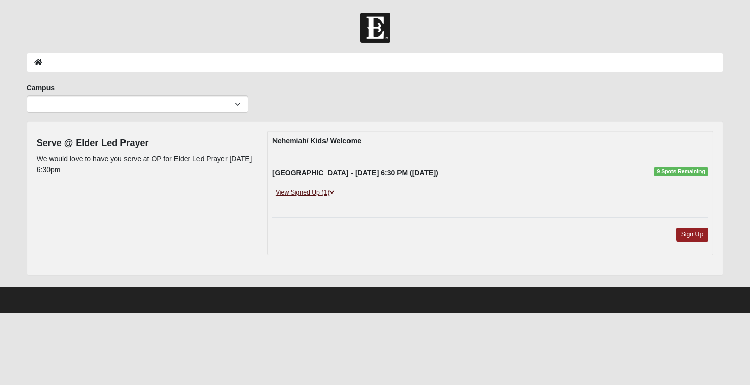
click at [314, 192] on link "View Signed Up (1)" at bounding box center [304, 192] width 65 height 11
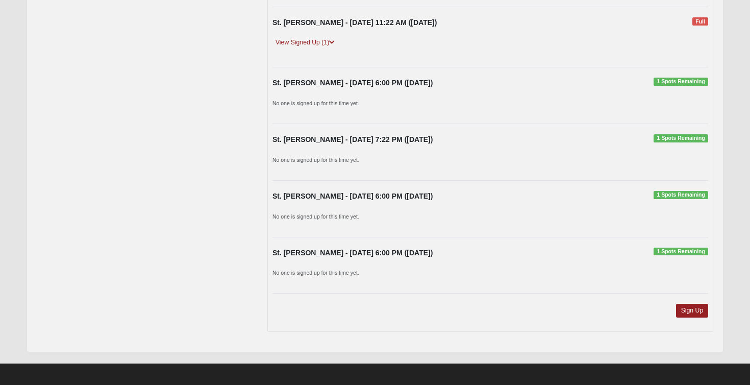
scroll to position [731, 0]
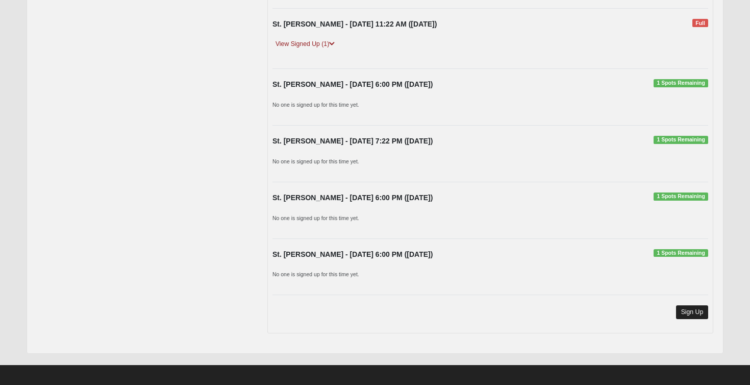
click at [691, 308] on link "Sign Up" at bounding box center [692, 312] width 33 height 14
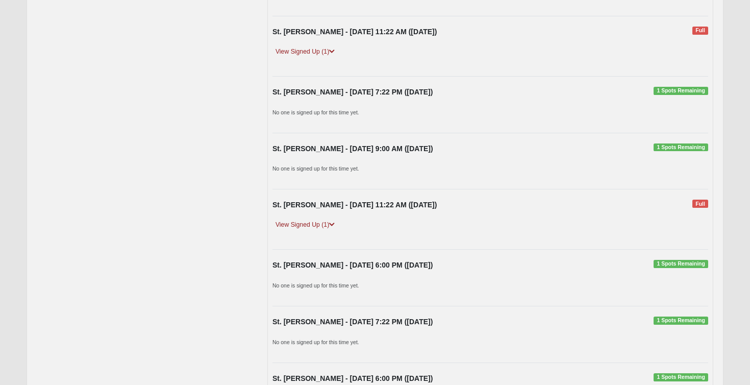
scroll to position [552, 0]
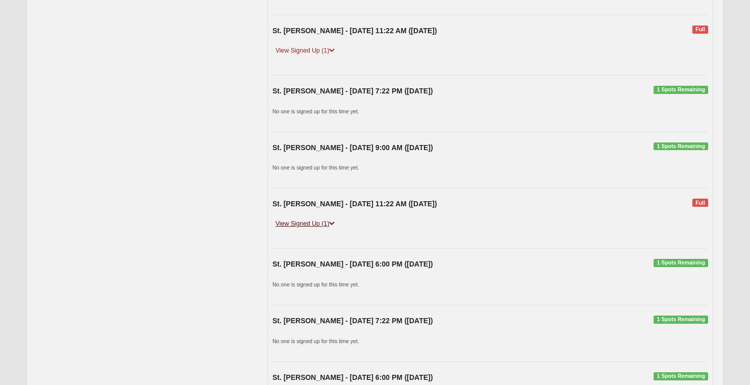
click at [304, 220] on link "View Signed Up (1)" at bounding box center [304, 223] width 65 height 11
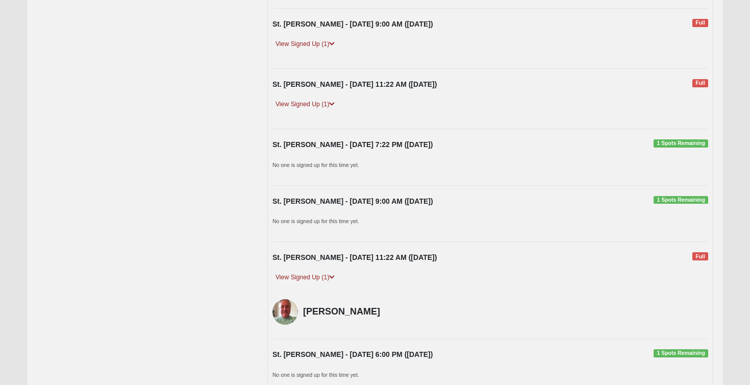
scroll to position [496, 0]
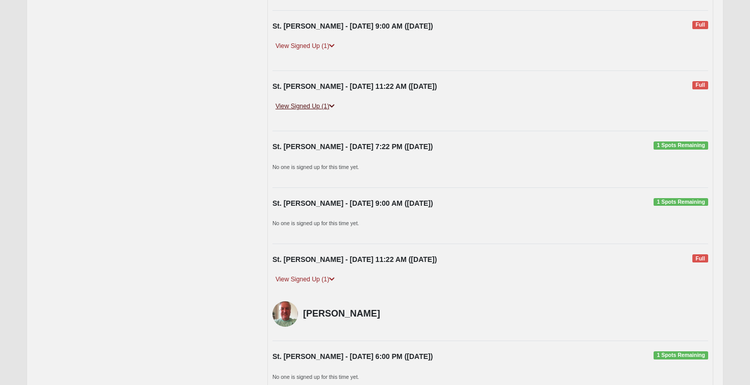
click at [311, 103] on link "View Signed Up (1)" at bounding box center [304, 106] width 65 height 11
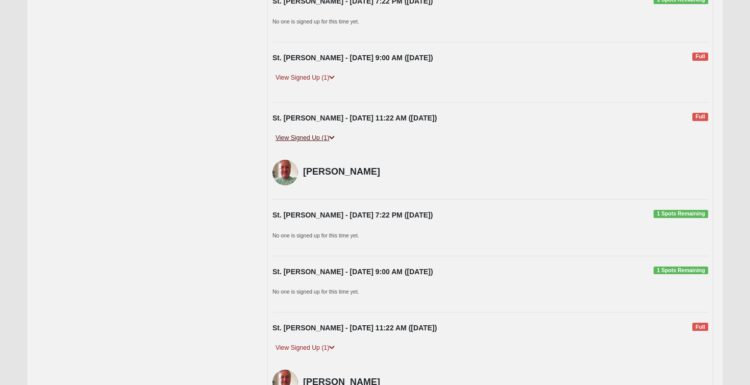
scroll to position [458, 0]
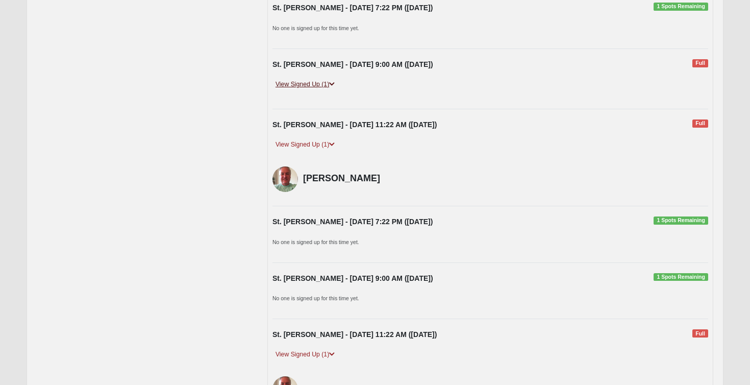
click at [308, 80] on link "View Signed Up (1)" at bounding box center [304, 84] width 65 height 11
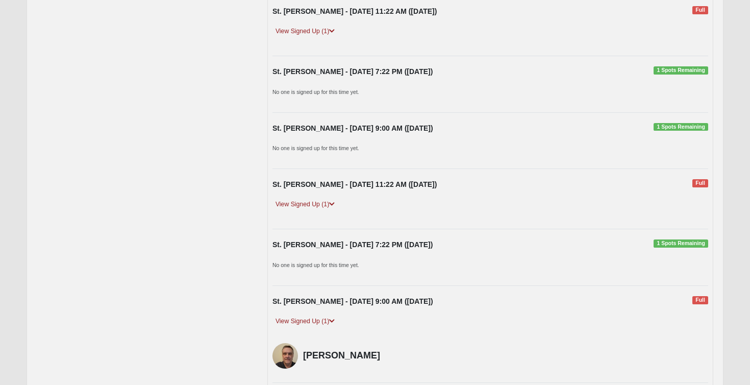
scroll to position [224, 0]
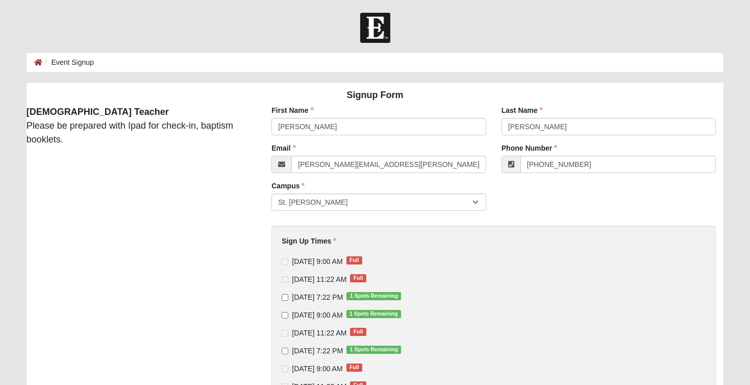
click at [285, 314] on input "[DATE] 9:00 AM 1 Spots Remaining" at bounding box center [285, 315] width 7 height 7
checkbox input "true"
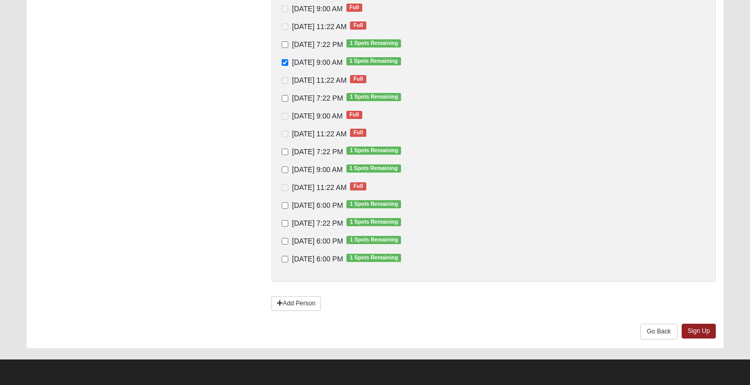
scroll to position [252, 0]
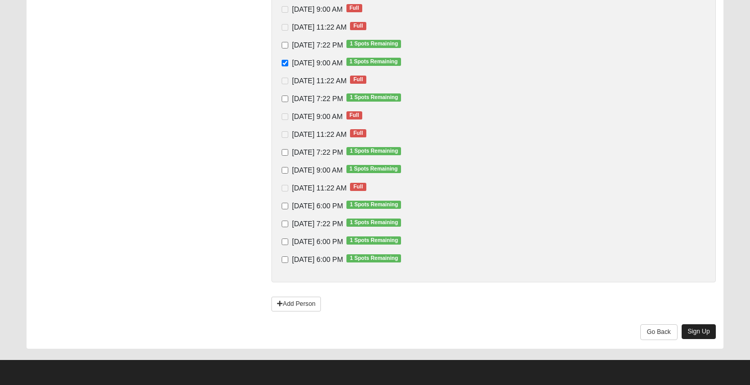
click at [702, 330] on link "Sign Up" at bounding box center [698, 331] width 35 height 15
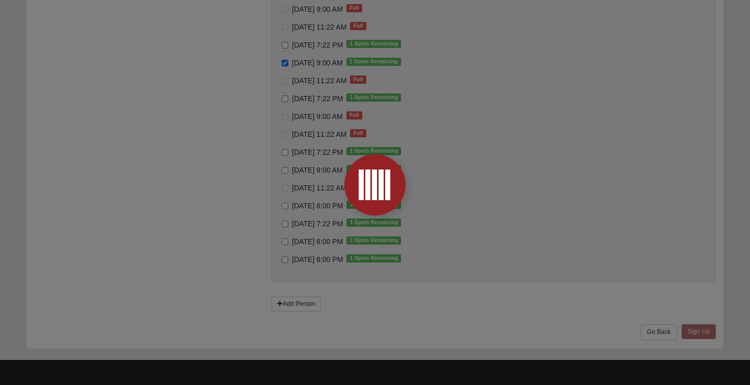
scroll to position [0, 0]
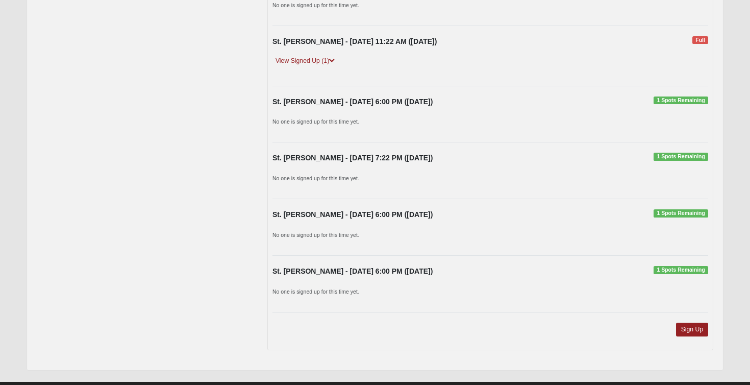
scroll to position [720, 0]
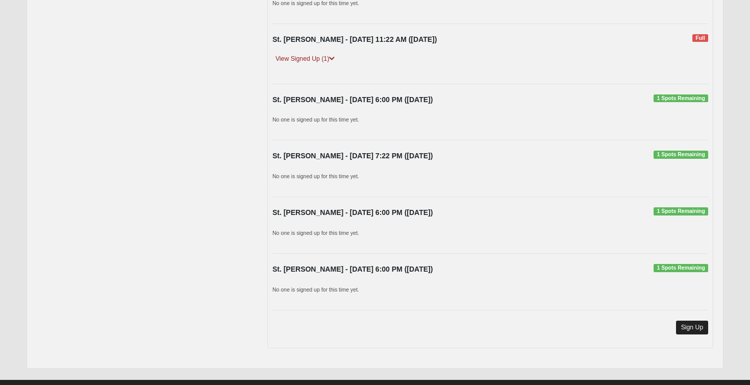
click at [693, 323] on link "Sign Up" at bounding box center [692, 327] width 33 height 14
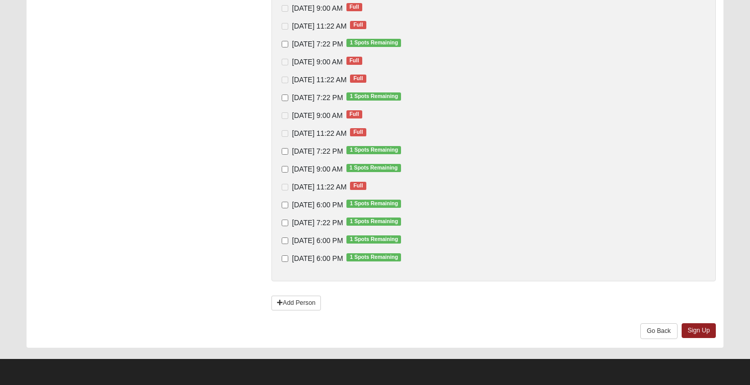
scroll to position [252, 0]
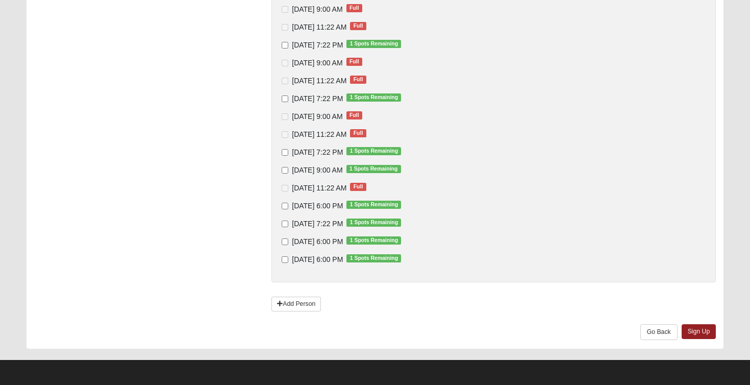
click at [285, 241] on input "[DATE] 6:00 PM 1 Spots Remaining" at bounding box center [285, 241] width 7 height 7
checkbox input "true"
click at [704, 331] on link "Sign Up" at bounding box center [698, 331] width 35 height 15
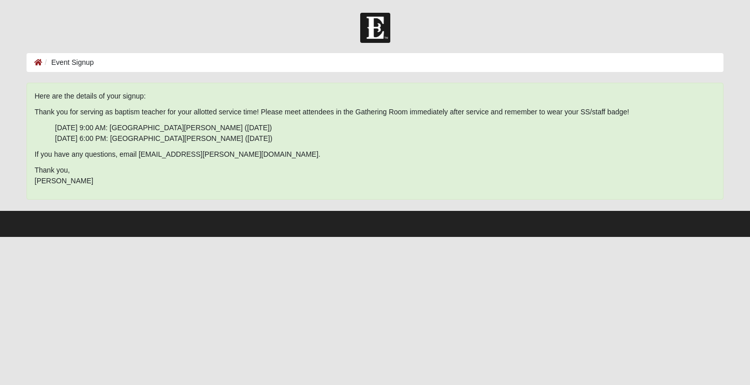
scroll to position [0, 0]
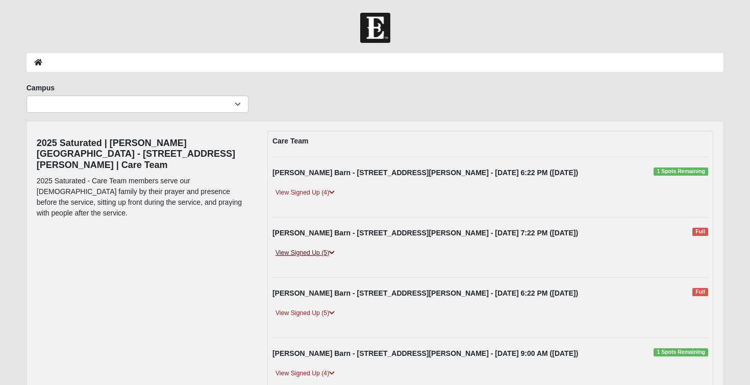
click at [306, 252] on link "View Signed Up (5)" at bounding box center [304, 252] width 65 height 11
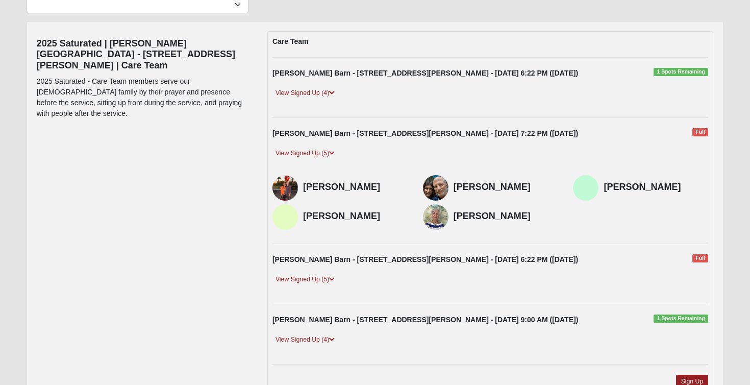
scroll to position [100, 0]
click at [298, 276] on link "View Signed Up (5)" at bounding box center [304, 278] width 65 height 11
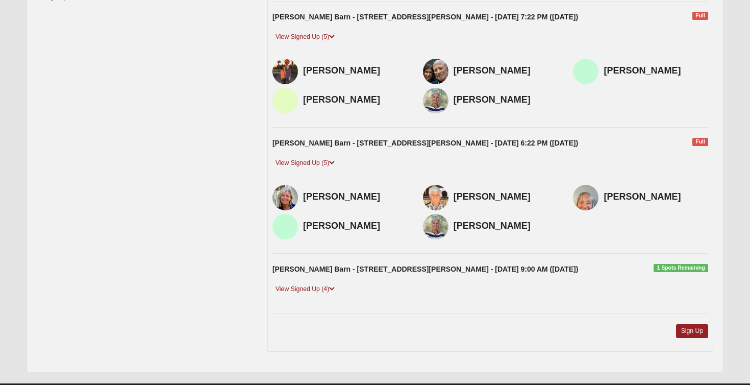
scroll to position [216, 0]
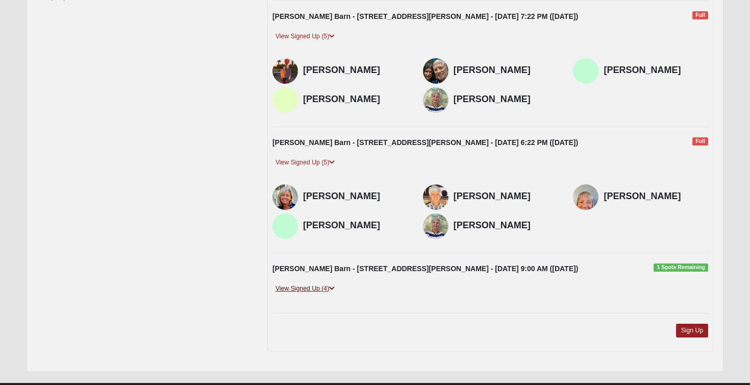
click at [293, 286] on link "View Signed Up (4)" at bounding box center [304, 288] width 65 height 11
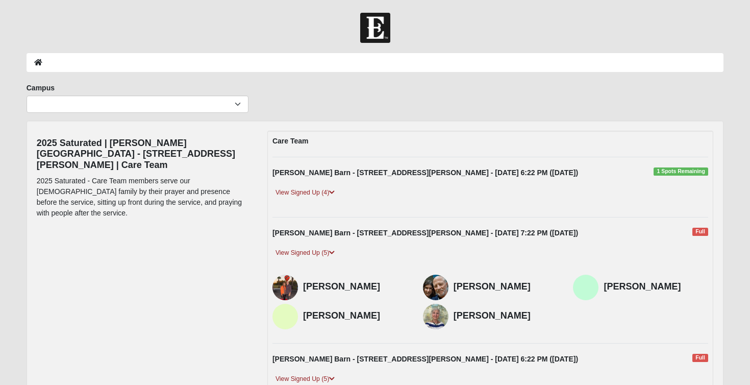
scroll to position [0, 0]
click at [300, 192] on link "View Signed Up (4)" at bounding box center [304, 192] width 65 height 11
